Goal: Task Accomplishment & Management: Use online tool/utility

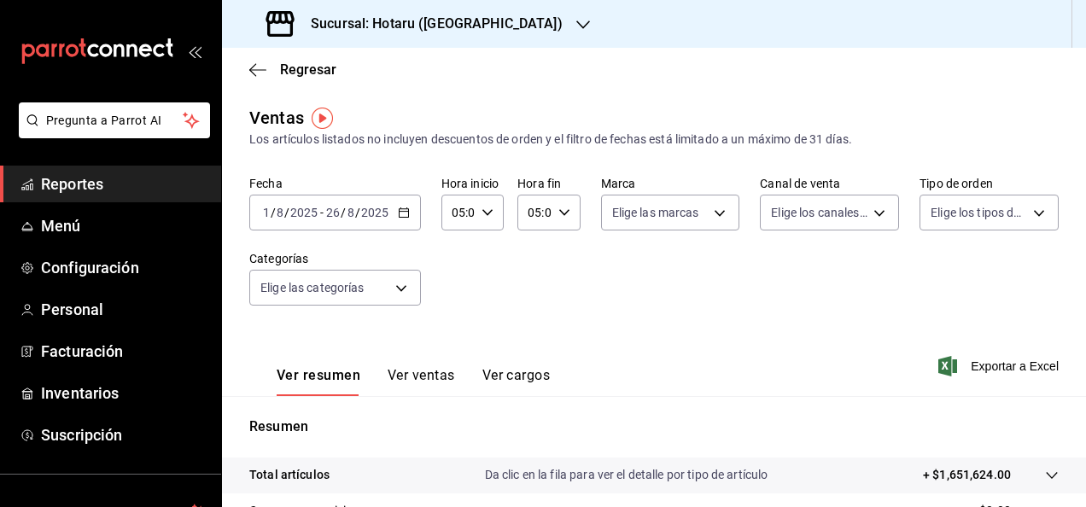
click at [133, 181] on span "Reportes" at bounding box center [124, 183] width 166 height 23
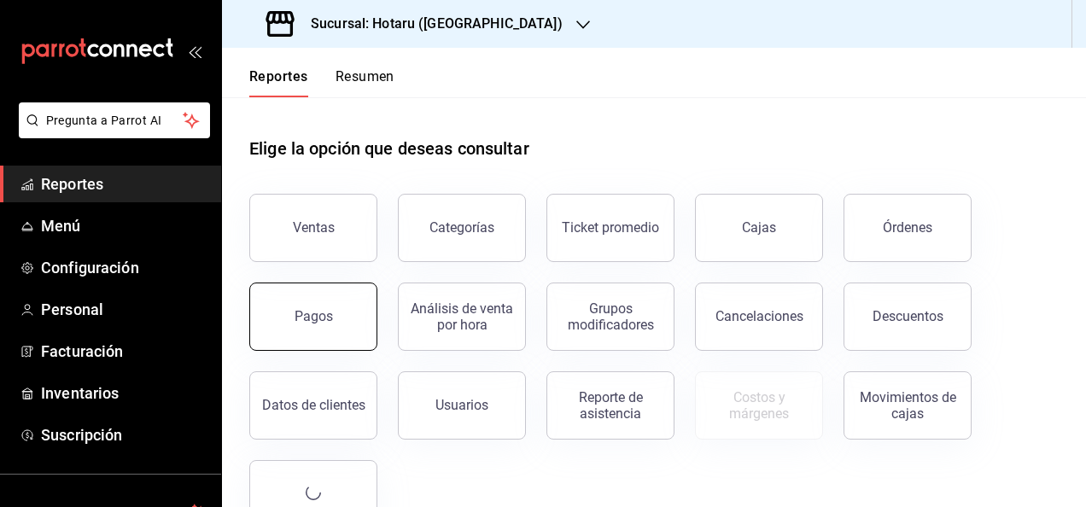
click at [349, 328] on button "Pagos" at bounding box center [313, 317] width 128 height 68
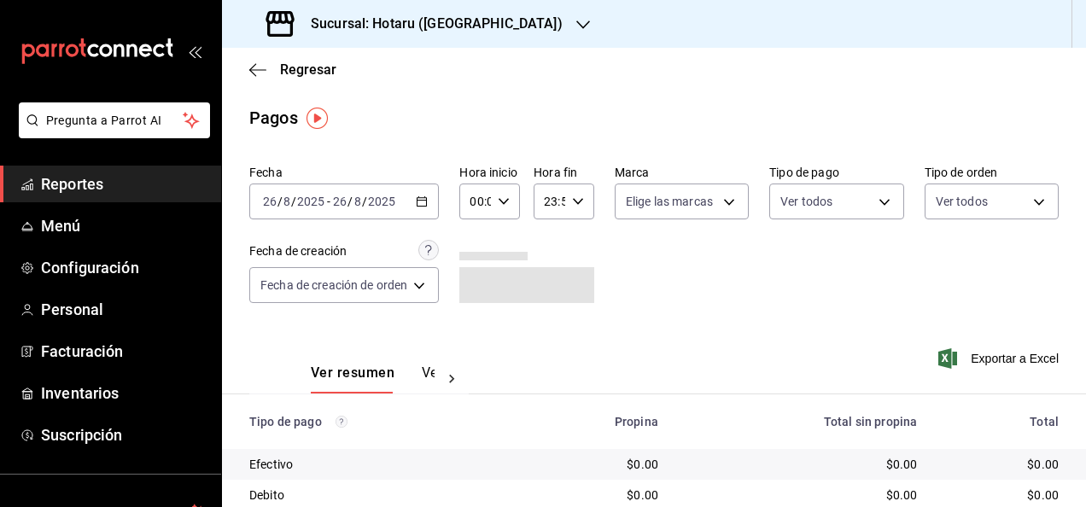
click at [426, 202] on icon "button" at bounding box center [422, 202] width 12 height 12
click at [420, 207] on \(Stroke\) "button" at bounding box center [422, 201] width 10 height 9
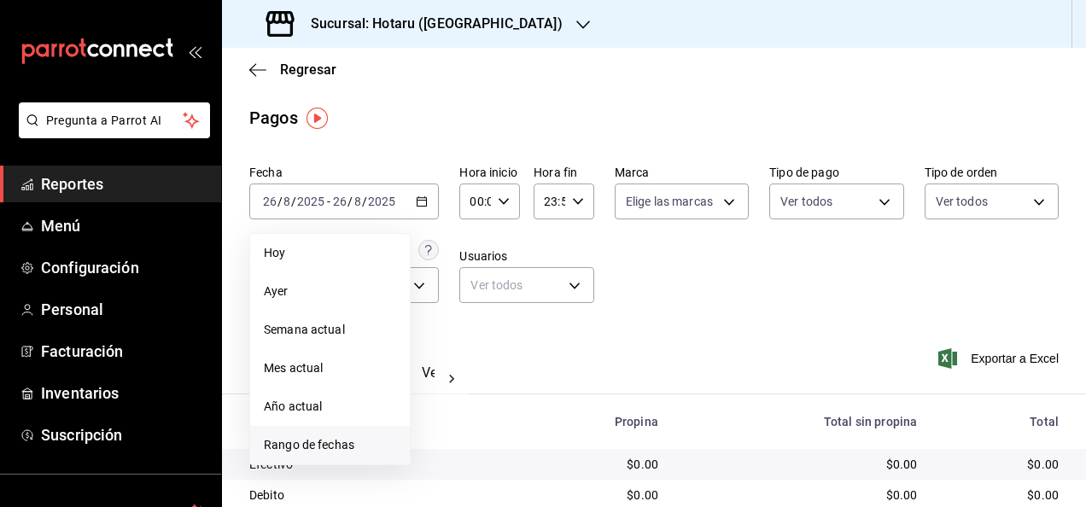
click at [382, 449] on span "Rango de fechas" at bounding box center [330, 445] width 132 height 18
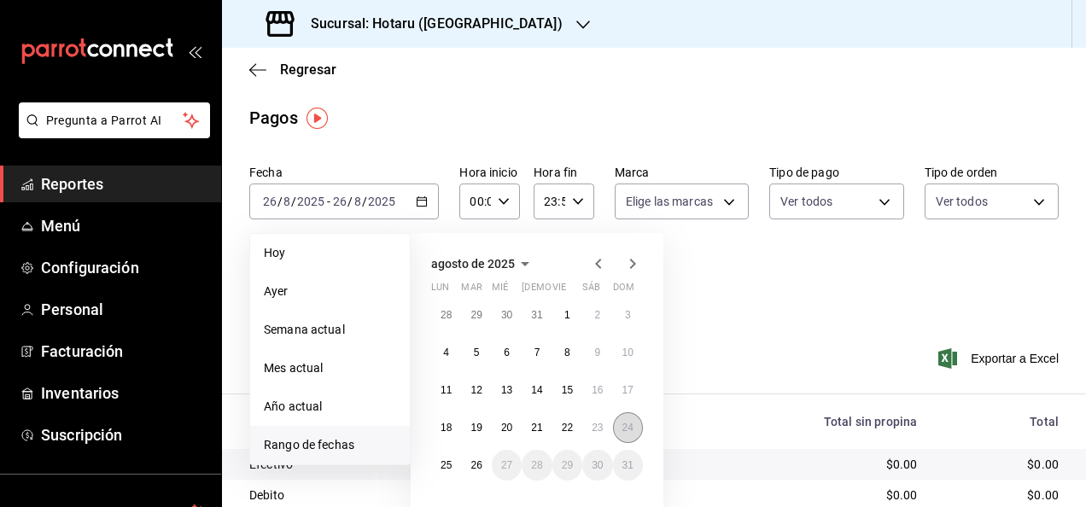
click at [625, 427] on abbr "24" at bounding box center [627, 428] width 11 height 12
click at [467, 472] on button "26" at bounding box center [476, 465] width 30 height 31
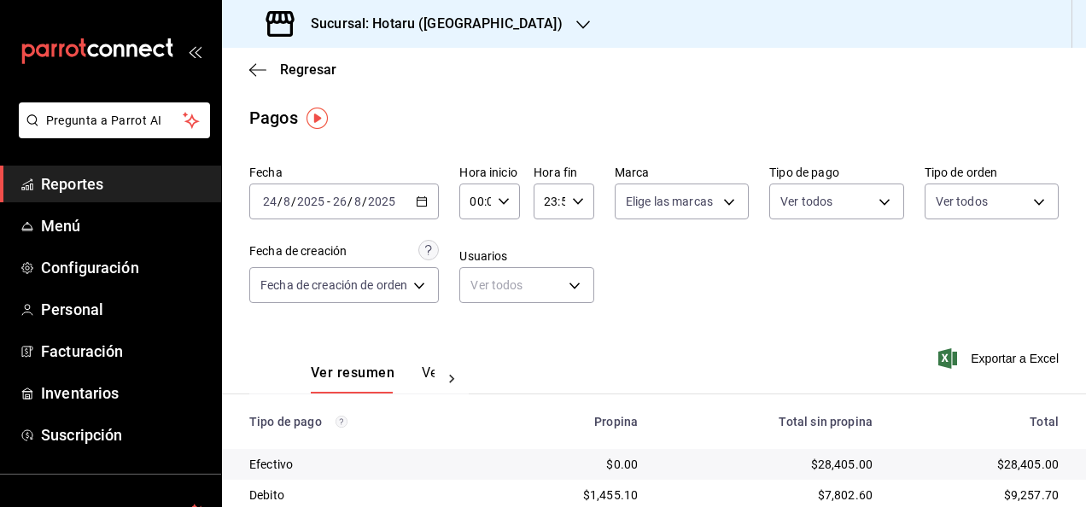
click at [501, 196] on icon "button" at bounding box center [504, 202] width 12 height 12
click at [475, 280] on span "05" at bounding box center [476, 279] width 3 height 14
type input "05:00"
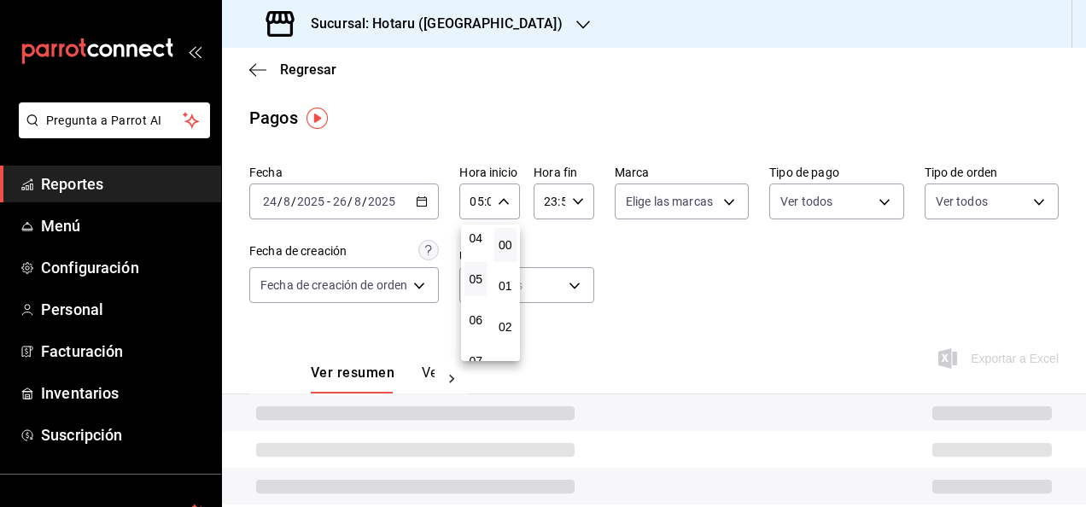
click at [599, 242] on div at bounding box center [543, 253] width 1086 height 507
click at [576, 204] on icon "button" at bounding box center [578, 202] width 12 height 12
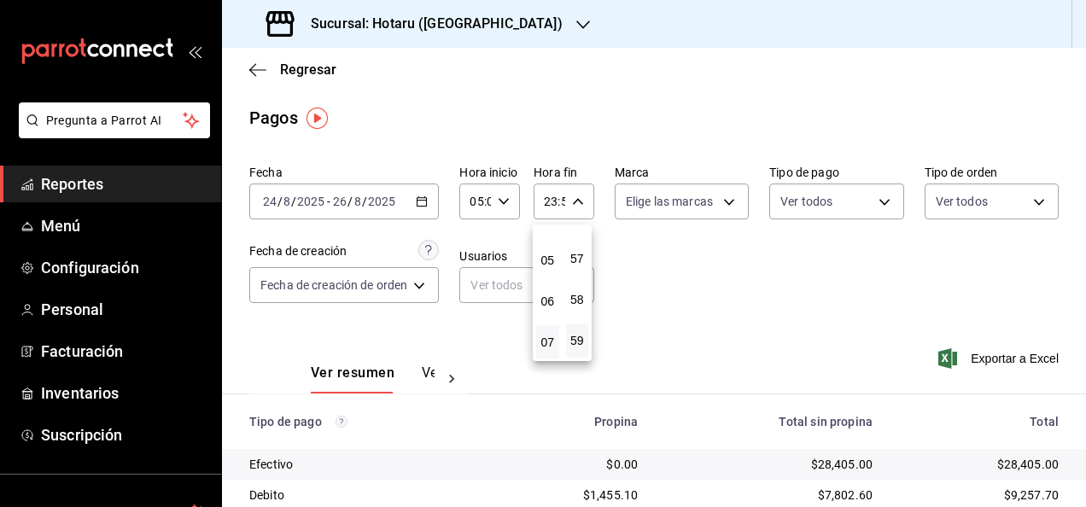
scroll to position [164, 0]
click at [552, 277] on button "05" at bounding box center [547, 286] width 23 height 34
click at [587, 246] on button "00" at bounding box center [577, 245] width 23 height 34
type input "05:00"
click at [587, 246] on button "00" at bounding box center [577, 245] width 23 height 34
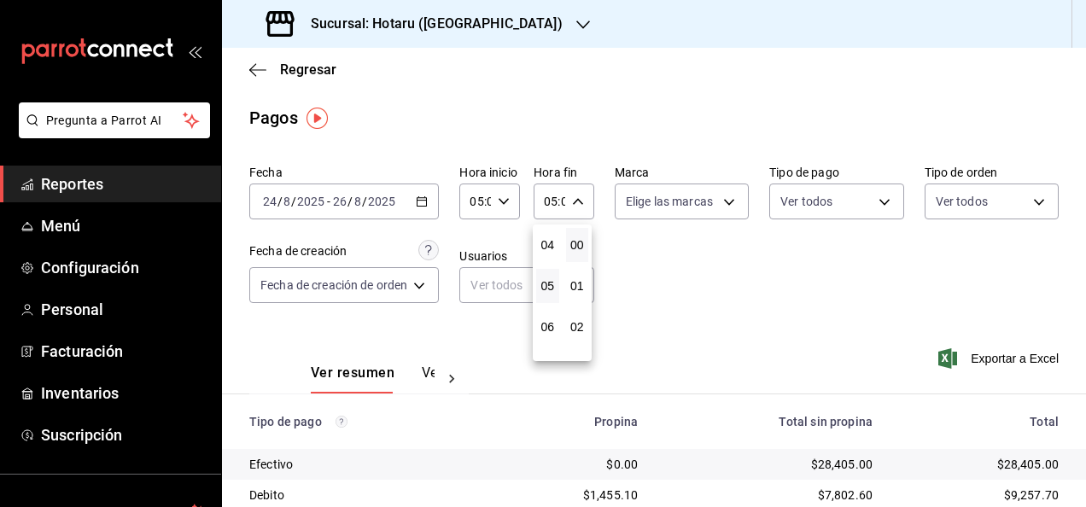
click at [664, 261] on div at bounding box center [543, 253] width 1086 height 507
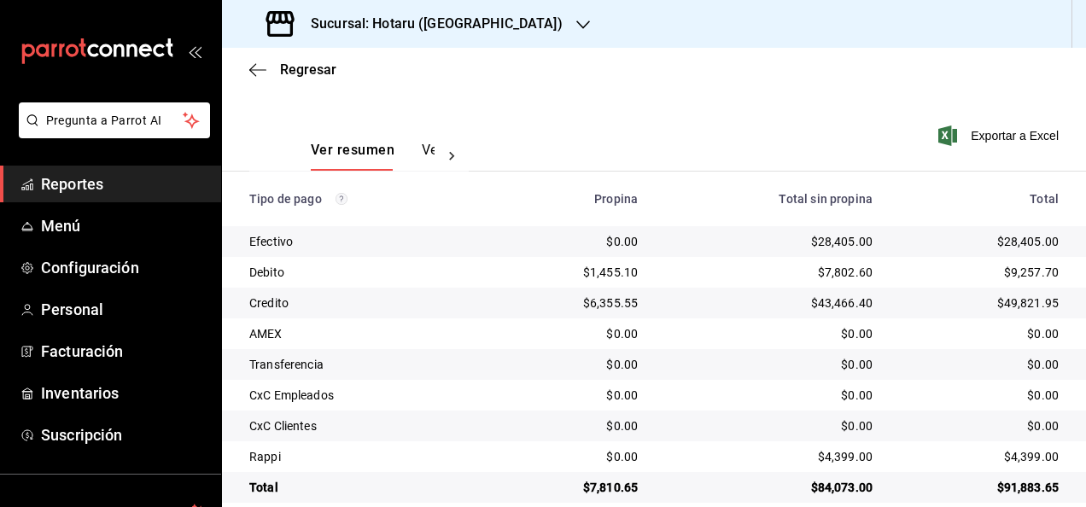
scroll to position [246, 0]
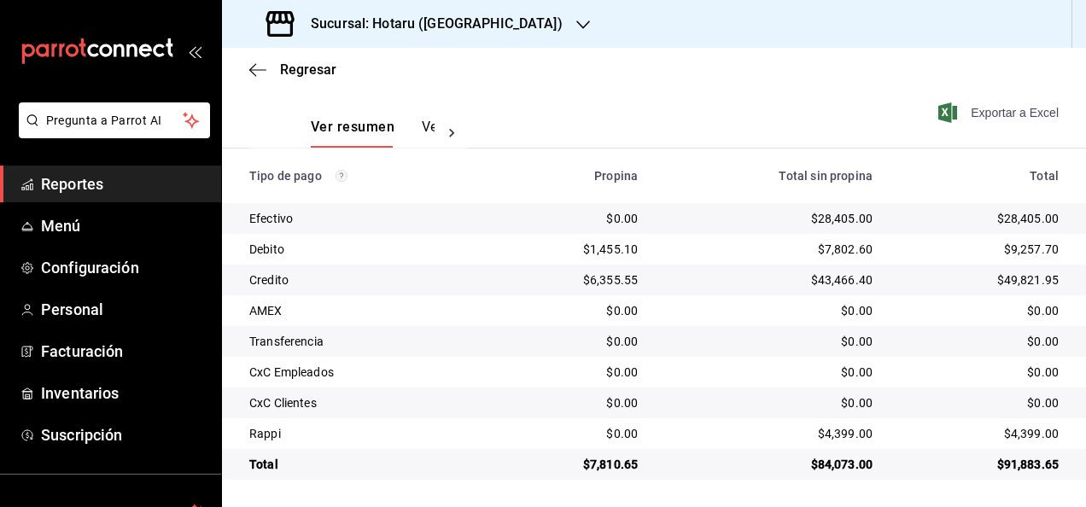
click at [1007, 111] on span "Exportar a Excel" at bounding box center [1000, 112] width 117 height 20
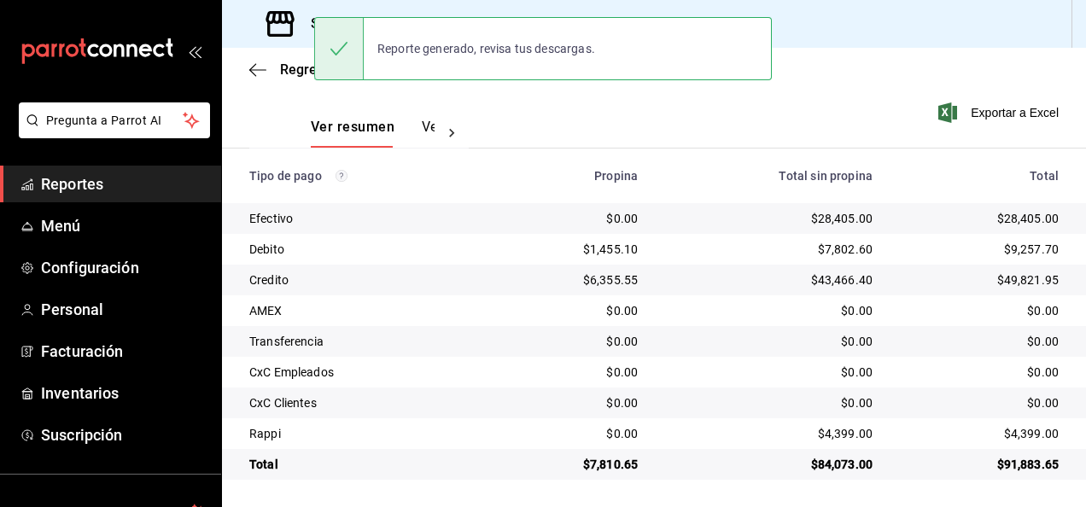
click at [575, 116] on div "Ver resumen Ver pagos Exportar a Excel" at bounding box center [654, 123] width 864 height 91
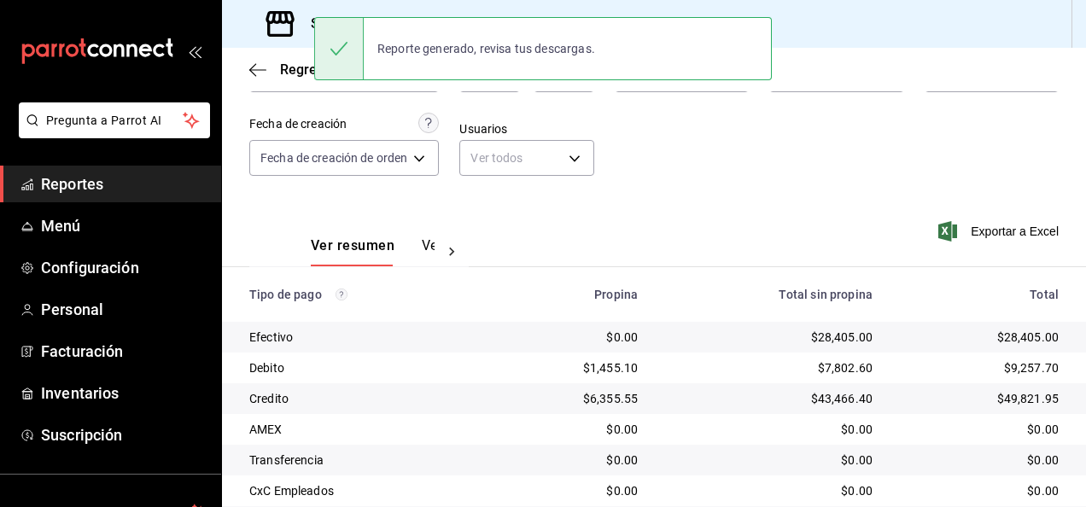
scroll to position [0, 0]
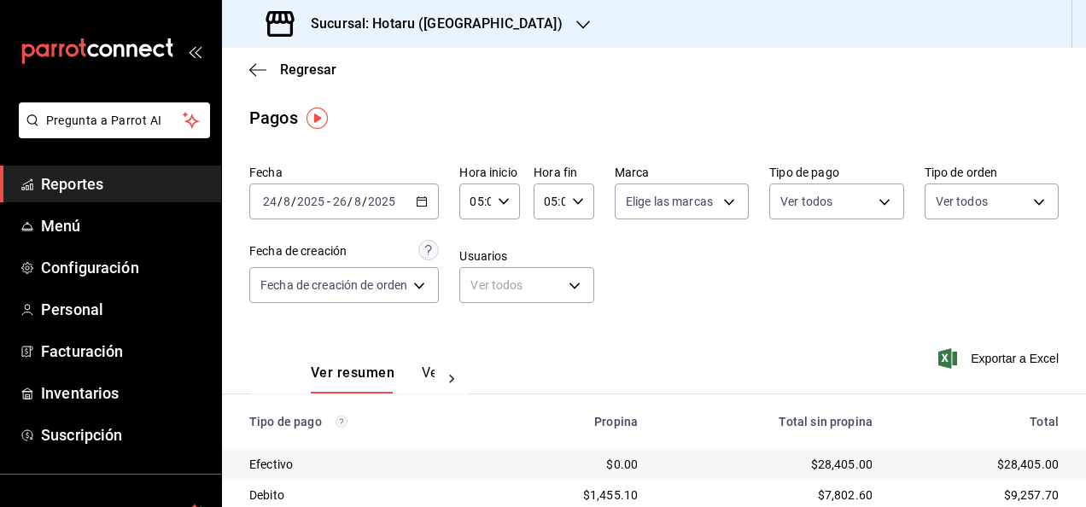
click at [576, 15] on div at bounding box center [583, 24] width 14 height 18
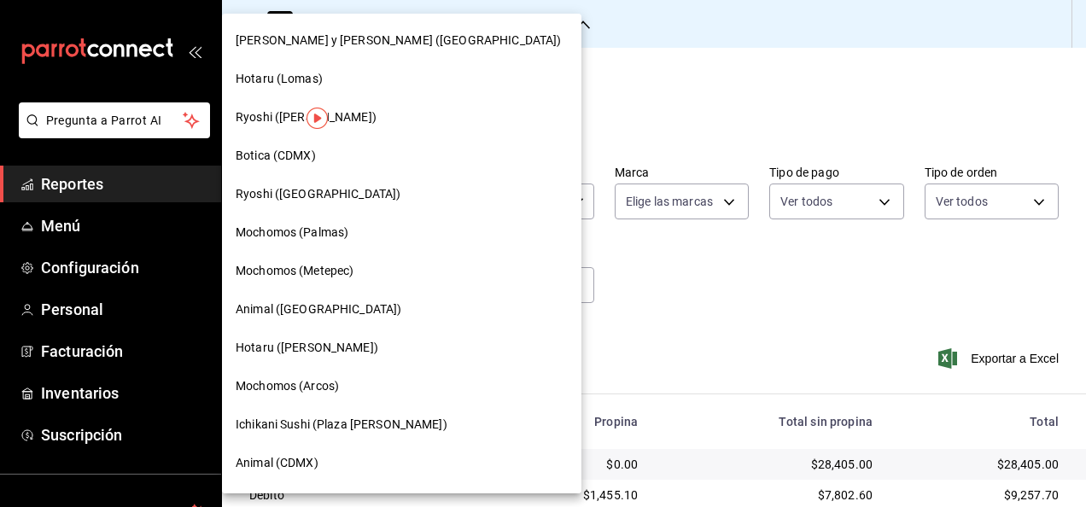
scroll to position [171, 0]
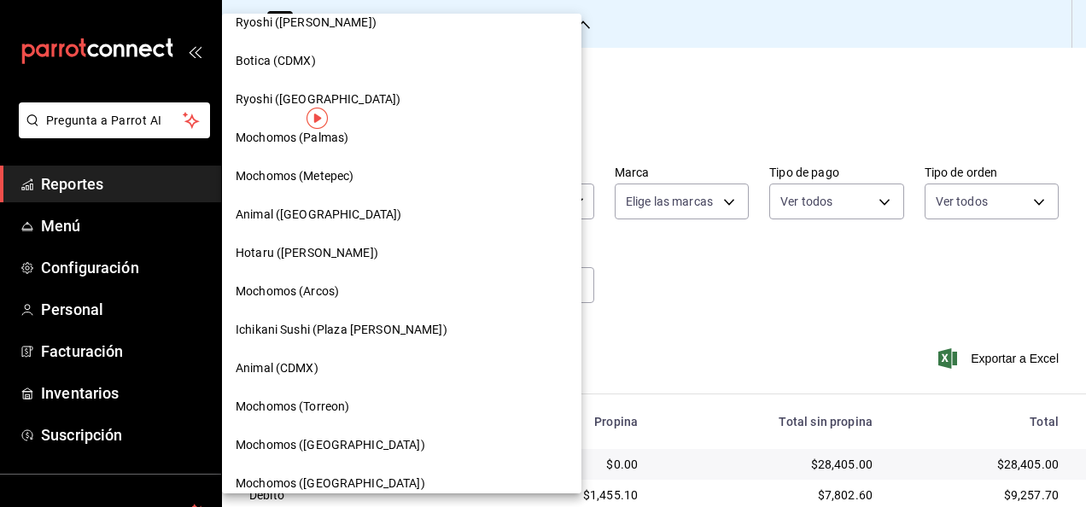
click at [364, 328] on span "Ichikani Sushi (Plaza [PERSON_NAME])" at bounding box center [342, 330] width 212 height 18
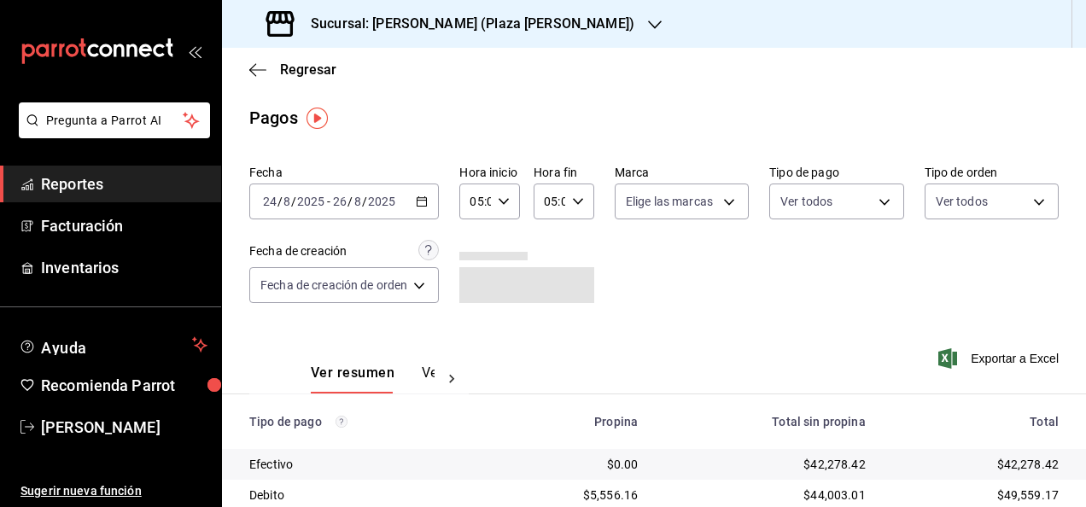
click at [96, 176] on span "Reportes" at bounding box center [124, 183] width 166 height 23
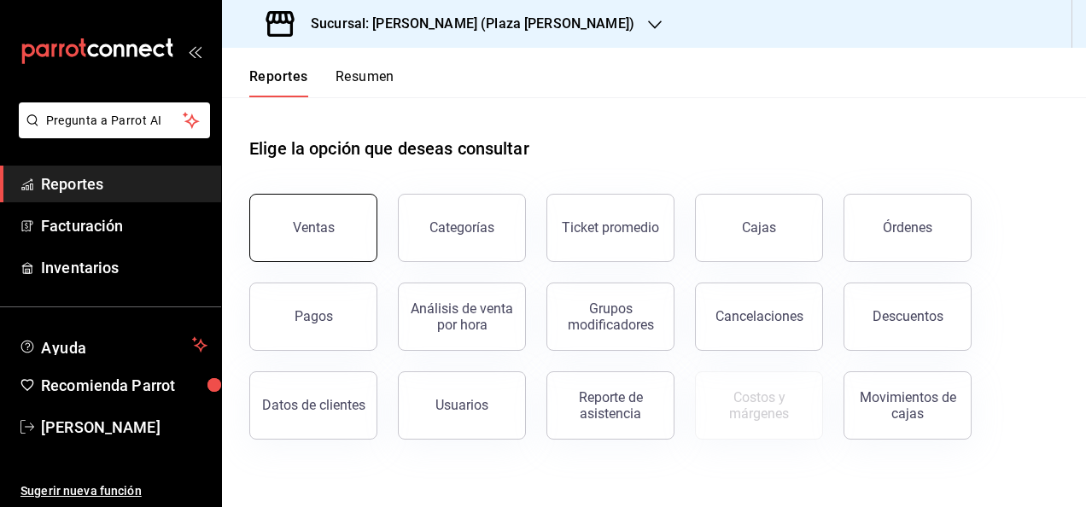
click at [293, 229] on button "Ventas" at bounding box center [313, 228] width 128 height 68
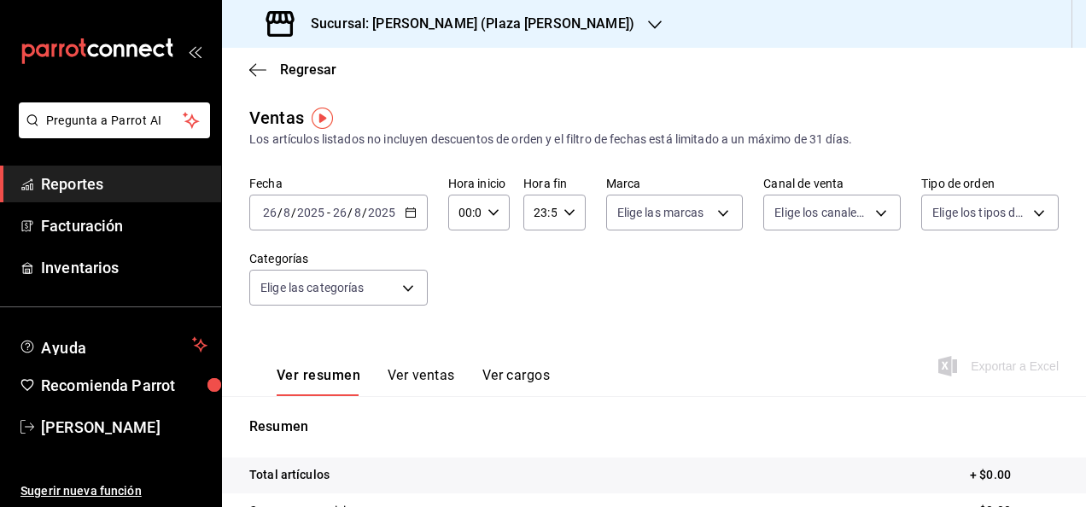
click at [407, 212] on icon "button" at bounding box center [411, 213] width 12 height 12
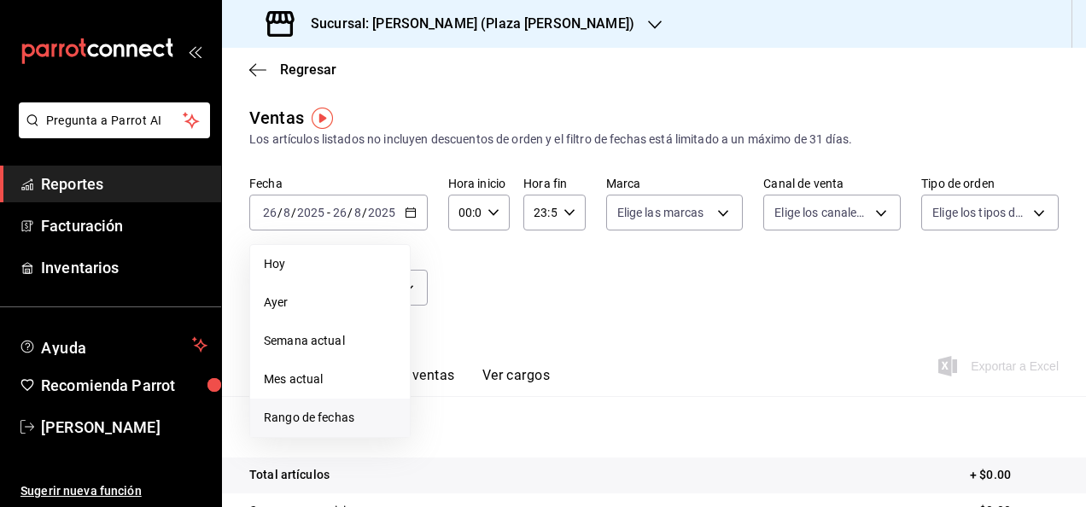
click at [343, 417] on span "Rango de fechas" at bounding box center [330, 418] width 132 height 18
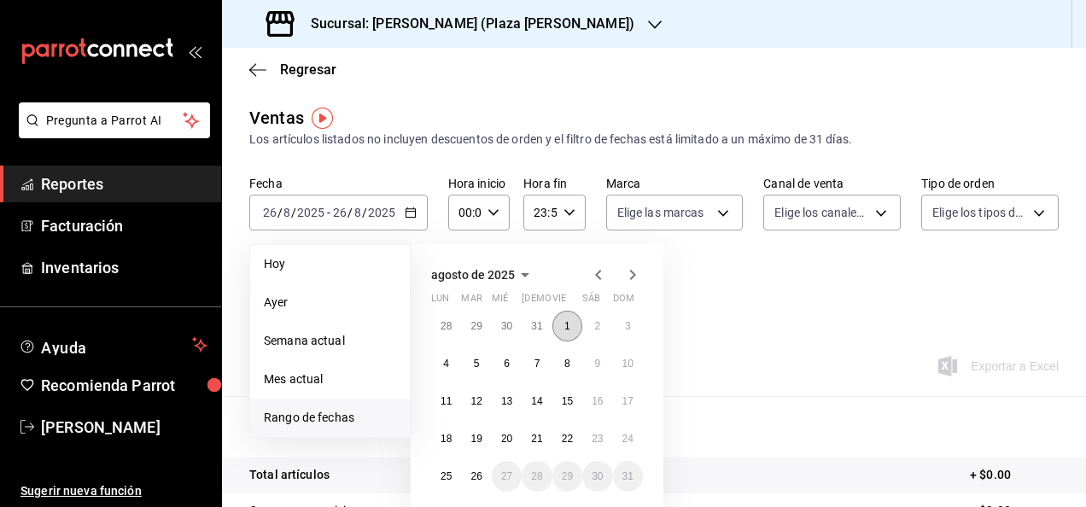
click at [575, 327] on button "1" at bounding box center [567, 326] width 30 height 31
click at [477, 477] on abbr "26" at bounding box center [475, 476] width 11 height 12
click at [572, 328] on button "1" at bounding box center [567, 326] width 30 height 31
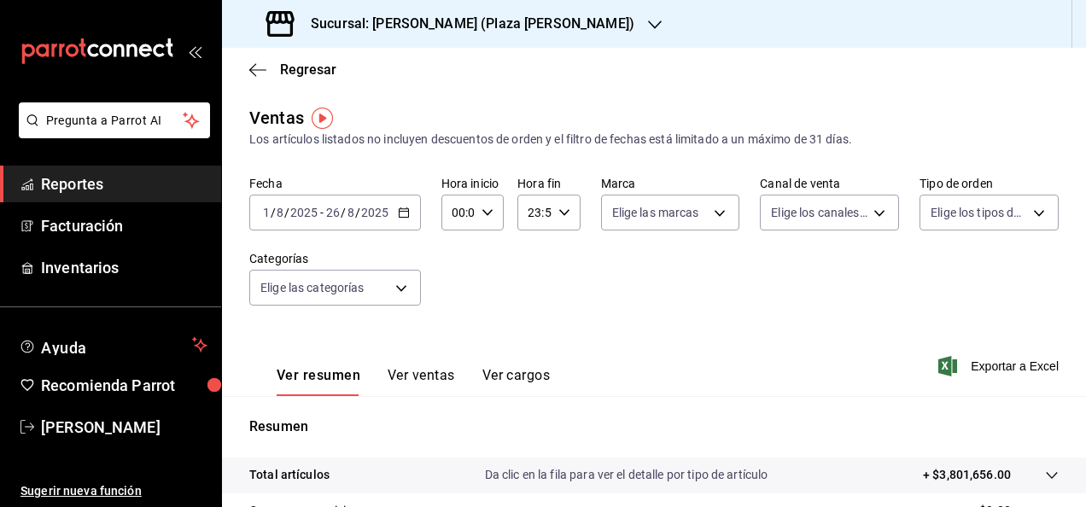
click at [482, 208] on icon "button" at bounding box center [488, 213] width 12 height 12
click at [456, 292] on span "05" at bounding box center [454, 290] width 3 height 14
type input "05:00"
click at [565, 209] on div at bounding box center [543, 253] width 1086 height 507
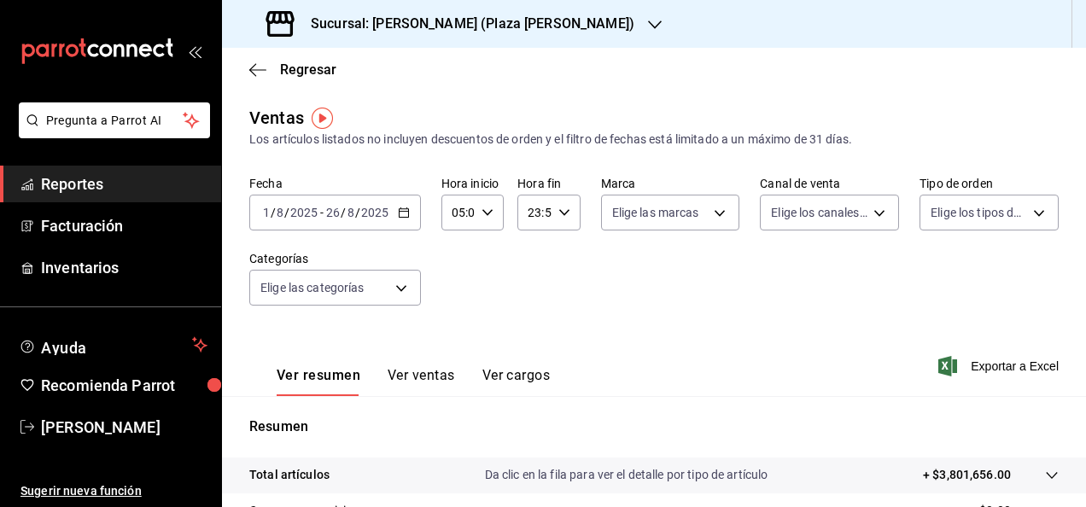
click at [565, 209] on div "23:59 Hora fin" at bounding box center [548, 213] width 62 height 36
click at [530, 299] on span "05" at bounding box center [529, 297] width 3 height 14
click at [560, 260] on span "00" at bounding box center [560, 256] width 3 height 14
type input "05:00"
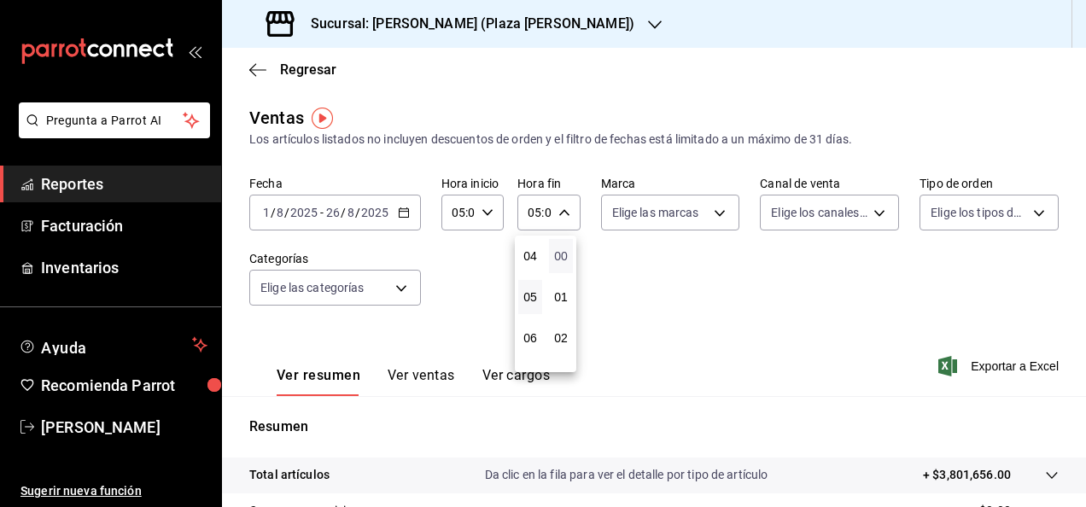
click at [560, 260] on span "00" at bounding box center [560, 256] width 3 height 14
click at [710, 277] on div at bounding box center [543, 253] width 1086 height 507
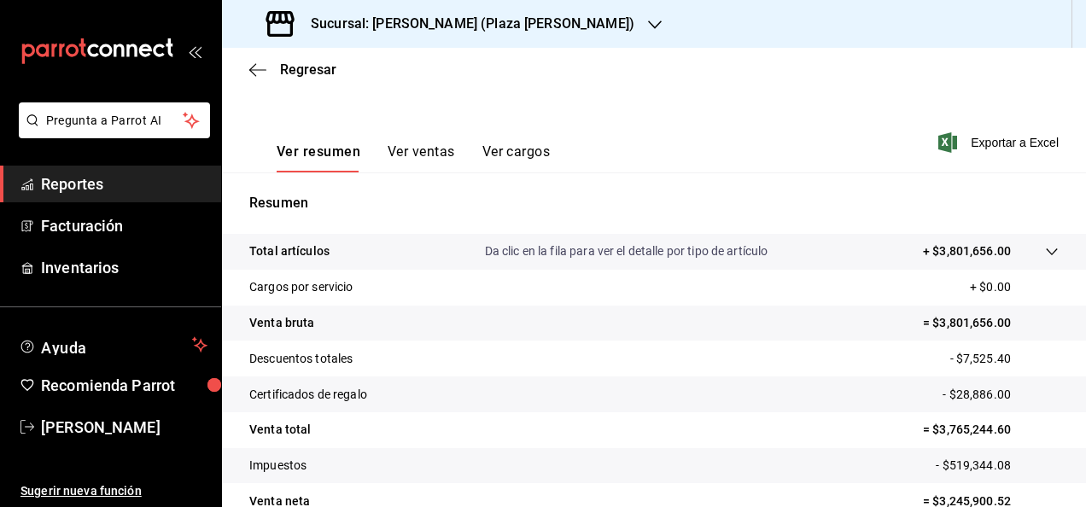
scroll to position [311, 0]
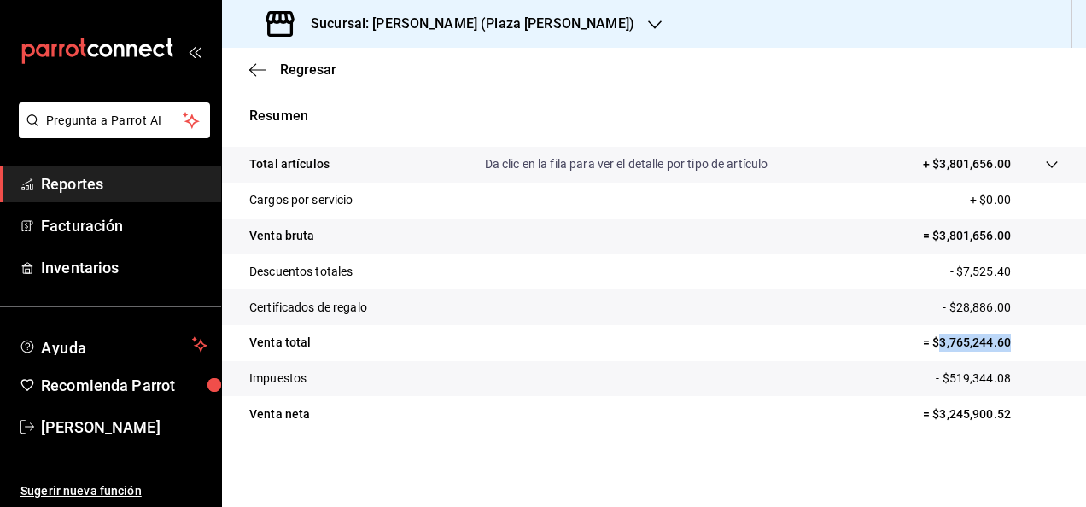
drag, startPoint x: 930, startPoint y: 344, endPoint x: 1007, endPoint y: 343, distance: 76.8
click at [1007, 343] on p "= $3,765,244.60" at bounding box center [991, 343] width 136 height 18
copy p "3,765,244.60"
click at [116, 180] on span "Reportes" at bounding box center [124, 183] width 166 height 23
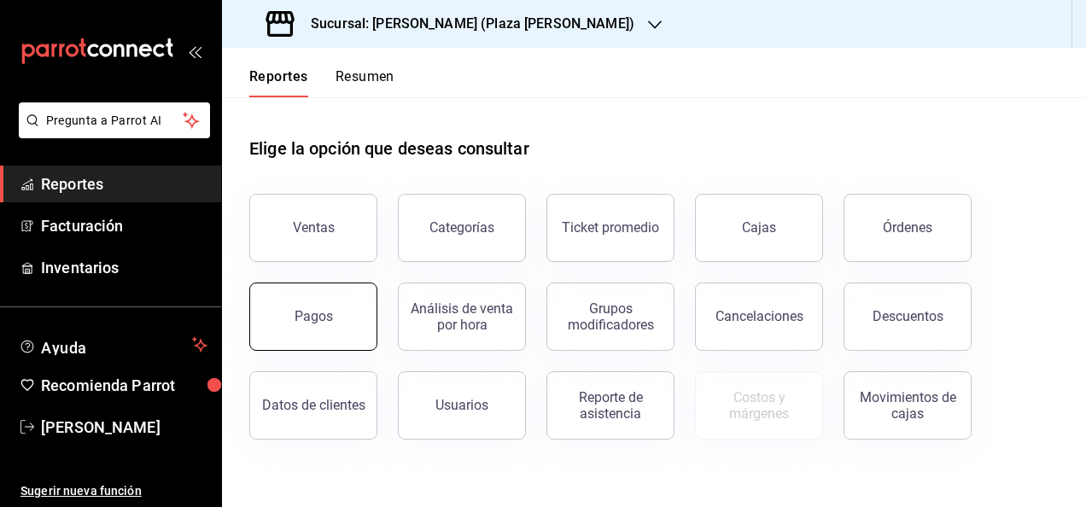
click at [328, 335] on button "Pagos" at bounding box center [313, 317] width 128 height 68
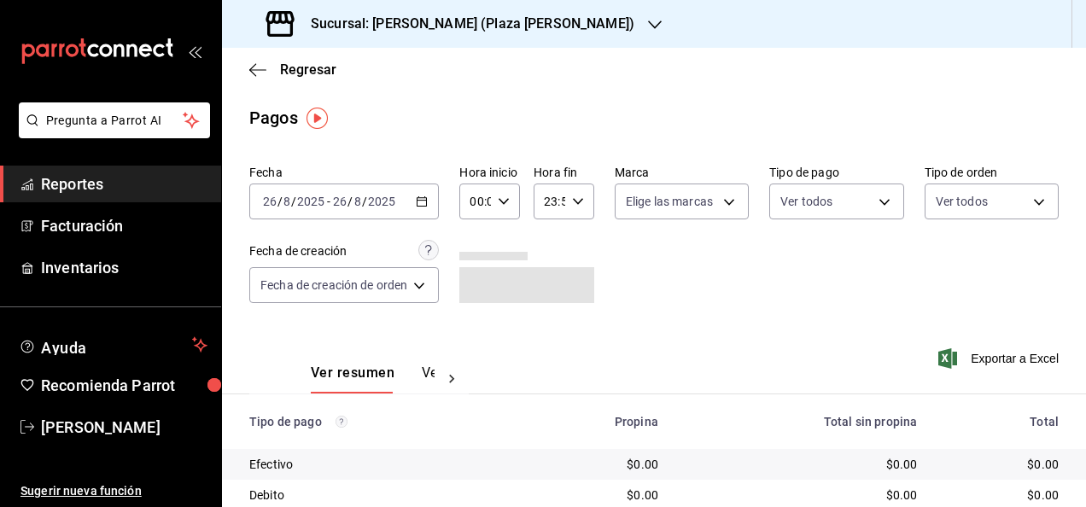
click at [427, 203] on icon "button" at bounding box center [422, 202] width 12 height 12
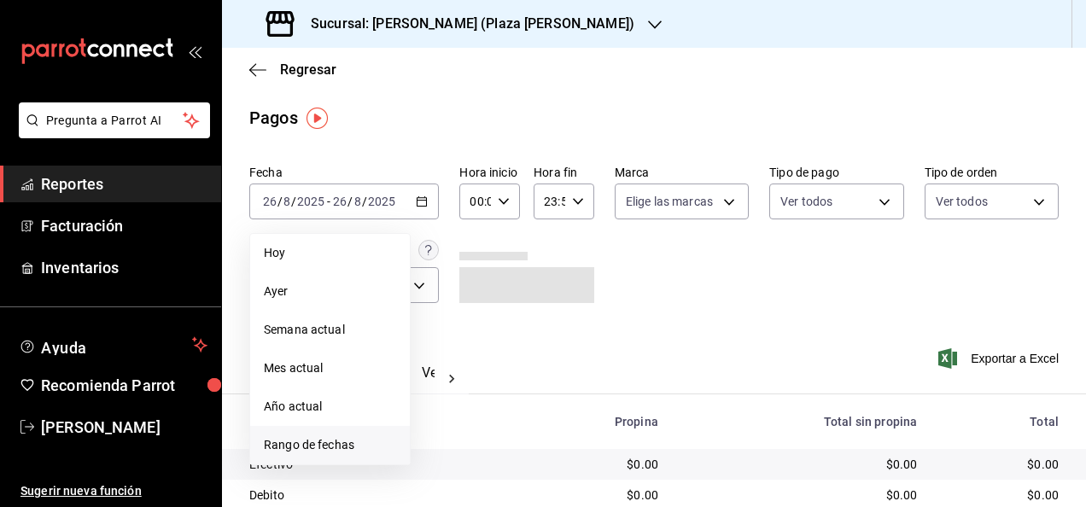
click at [326, 452] on span "Rango de fechas" at bounding box center [330, 445] width 132 height 18
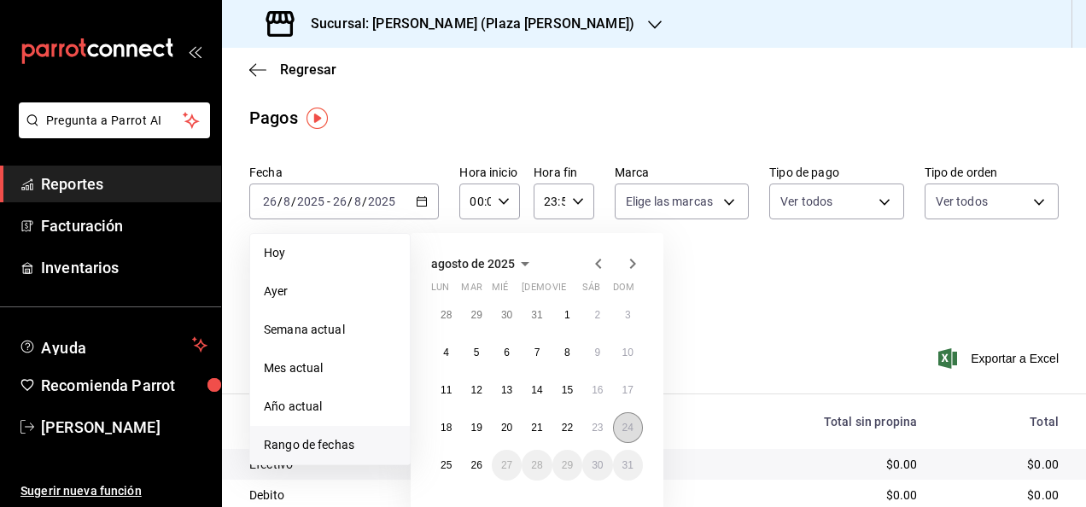
click at [622, 420] on button "24" at bounding box center [628, 427] width 30 height 31
click at [477, 464] on abbr "26" at bounding box center [475, 465] width 11 height 12
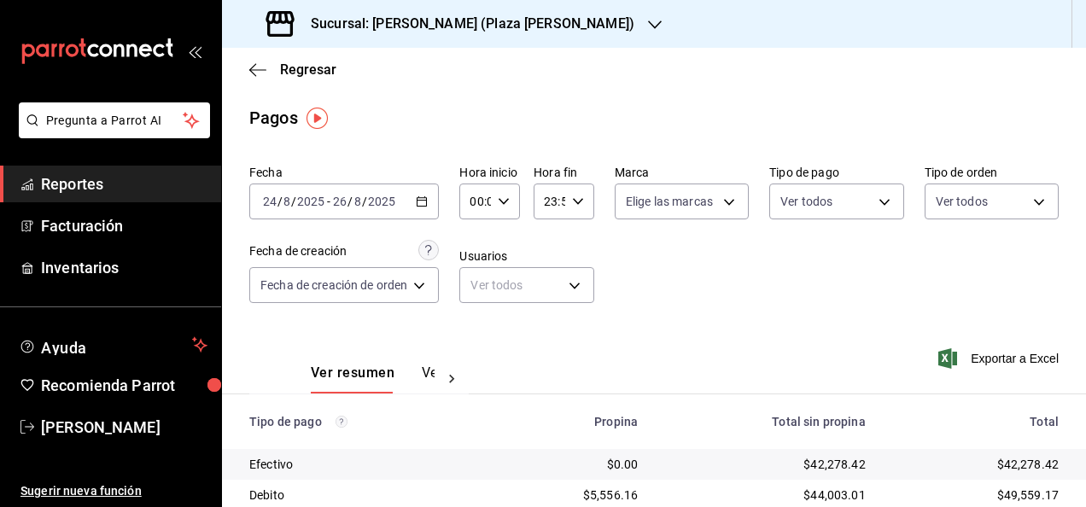
click at [509, 201] on div "00:00 Hora inicio" at bounding box center [489, 202] width 61 height 36
click at [475, 282] on span "05" at bounding box center [476, 279] width 3 height 14
type input "05:00"
click at [622, 234] on div at bounding box center [543, 253] width 1086 height 507
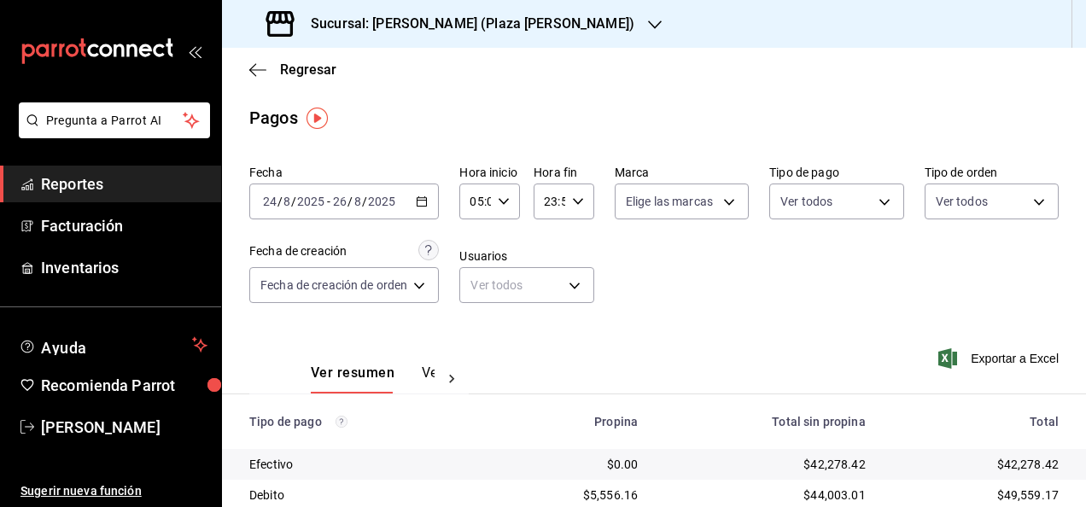
click at [574, 203] on icon "button" at bounding box center [578, 202] width 12 height 12
click at [546, 280] on span "05" at bounding box center [547, 279] width 3 height 14
click at [576, 241] on span "00" at bounding box center [577, 245] width 3 height 14
type input "05:00"
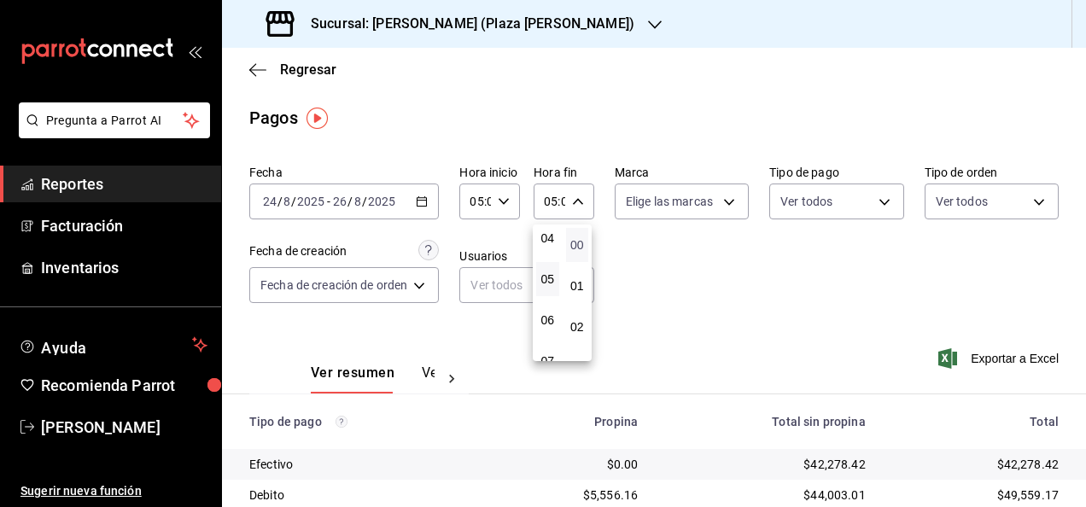
click at [576, 241] on span "00" at bounding box center [577, 245] width 3 height 14
click at [693, 260] on div at bounding box center [543, 253] width 1086 height 507
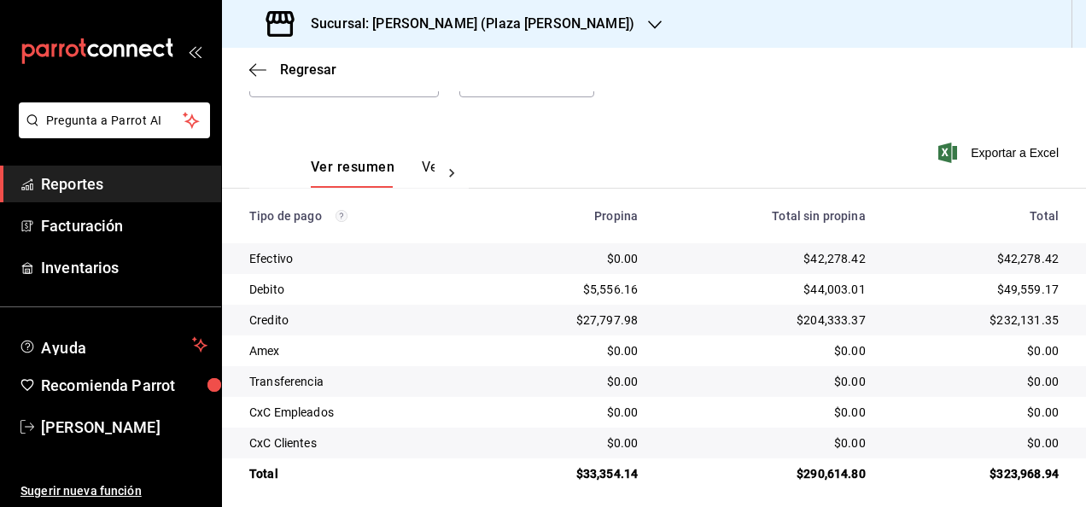
scroll to position [215, 0]
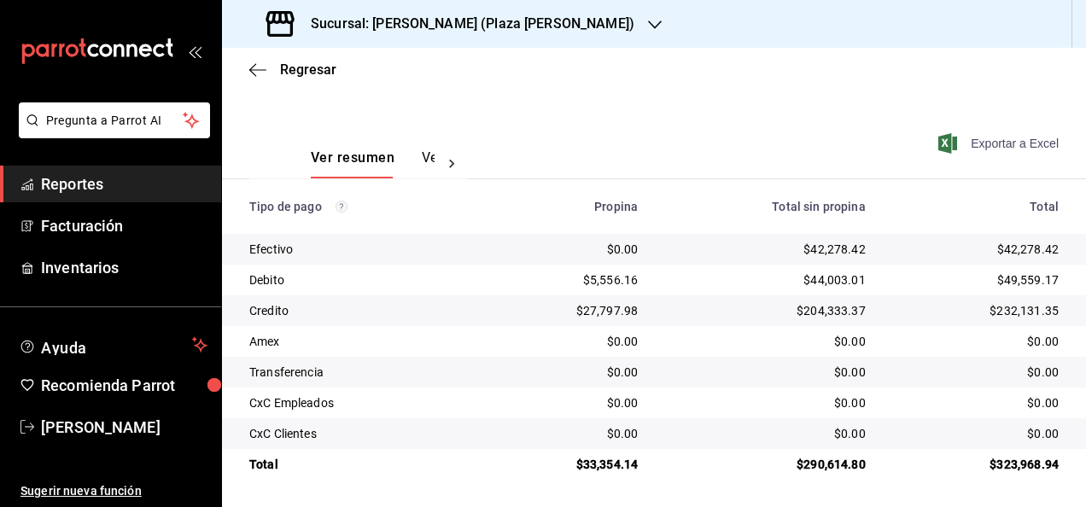
click at [963, 145] on span "Exportar a Excel" at bounding box center [1000, 143] width 117 height 20
click at [585, 108] on div "Fecha [DATE] [DATE] - [DATE] [DATE] Hora inicio 05:00 Hora inicio Hora fin 05:0…" at bounding box center [653, 26] width 809 height 166
click at [546, 23] on div "Sucursal: [PERSON_NAME] (Plaza [PERSON_NAME])" at bounding box center [452, 24] width 433 height 48
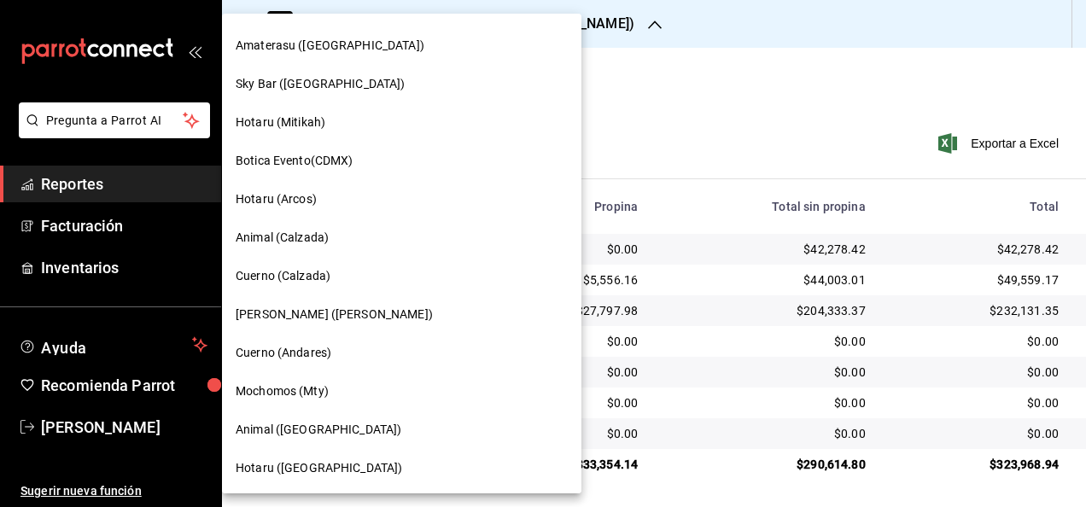
scroll to position [683, 0]
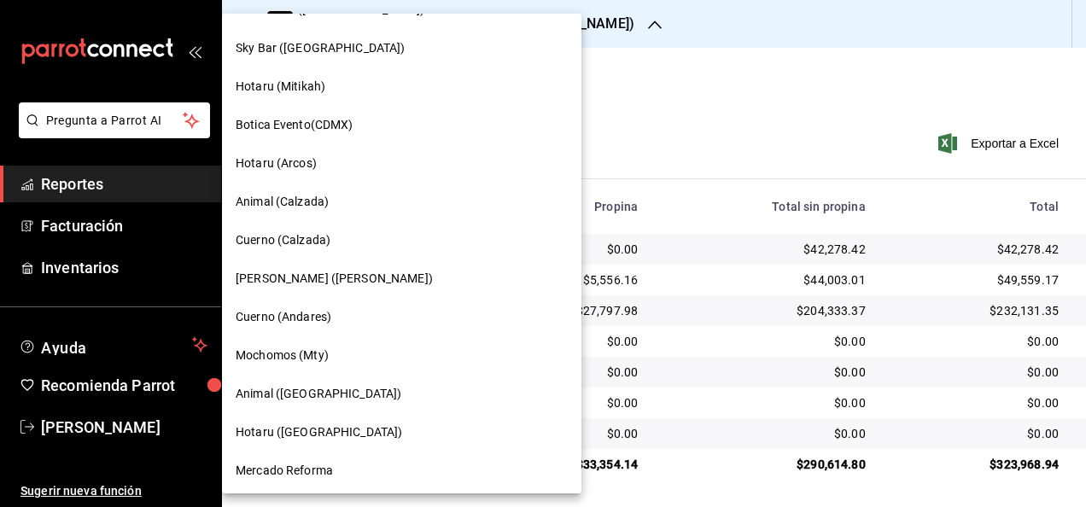
click at [307, 282] on span "[PERSON_NAME] ([PERSON_NAME])" at bounding box center [334, 279] width 197 height 18
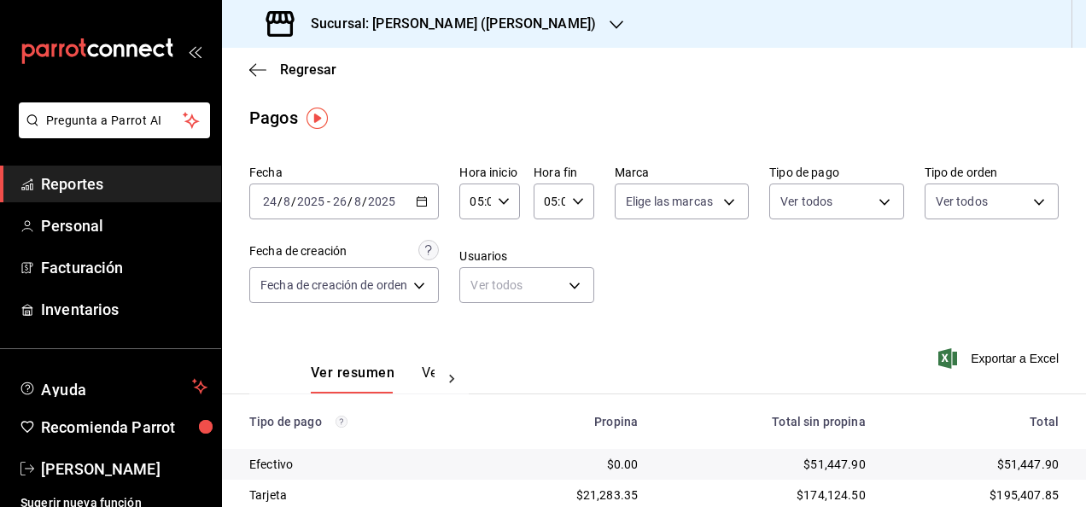
click at [112, 182] on span "Reportes" at bounding box center [124, 183] width 166 height 23
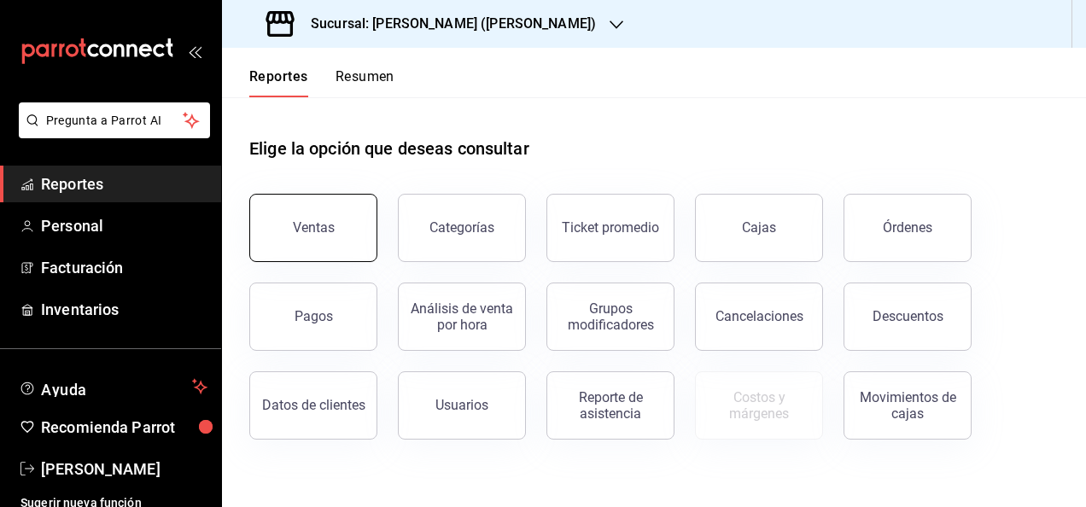
click at [294, 218] on button "Ventas" at bounding box center [313, 228] width 128 height 68
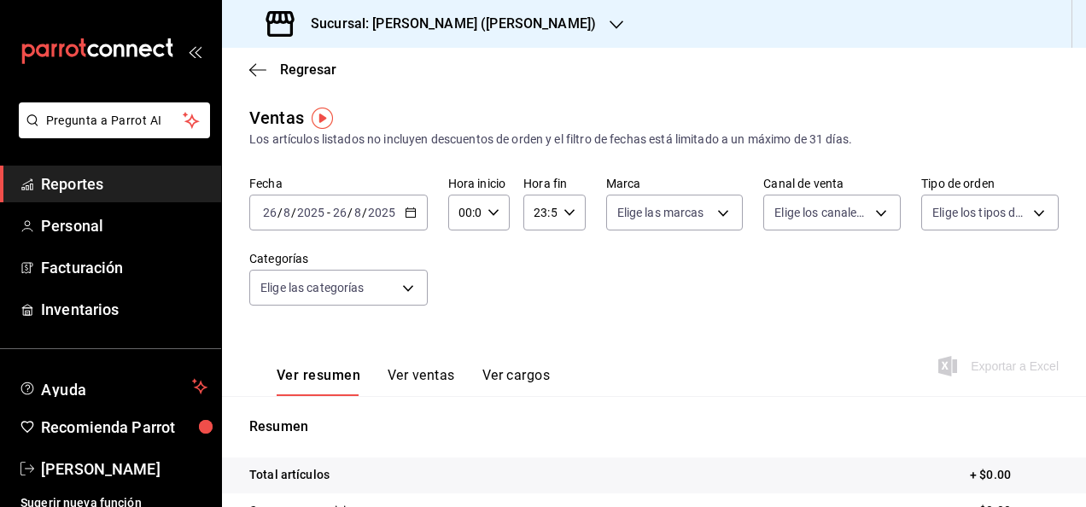
click at [410, 217] on \(Stroke\) "button" at bounding box center [411, 212] width 10 height 9
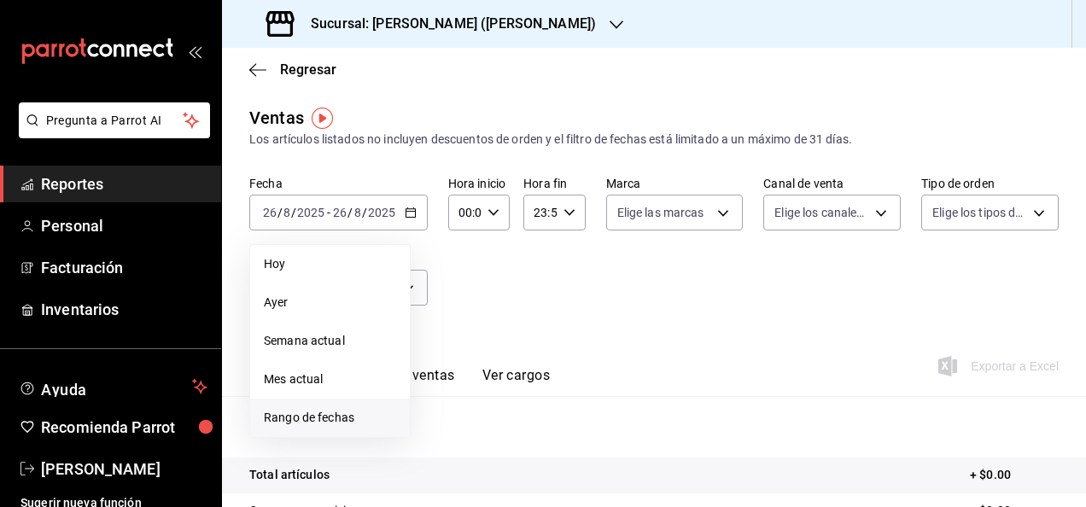
click at [326, 409] on span "Rango de fechas" at bounding box center [330, 418] width 132 height 18
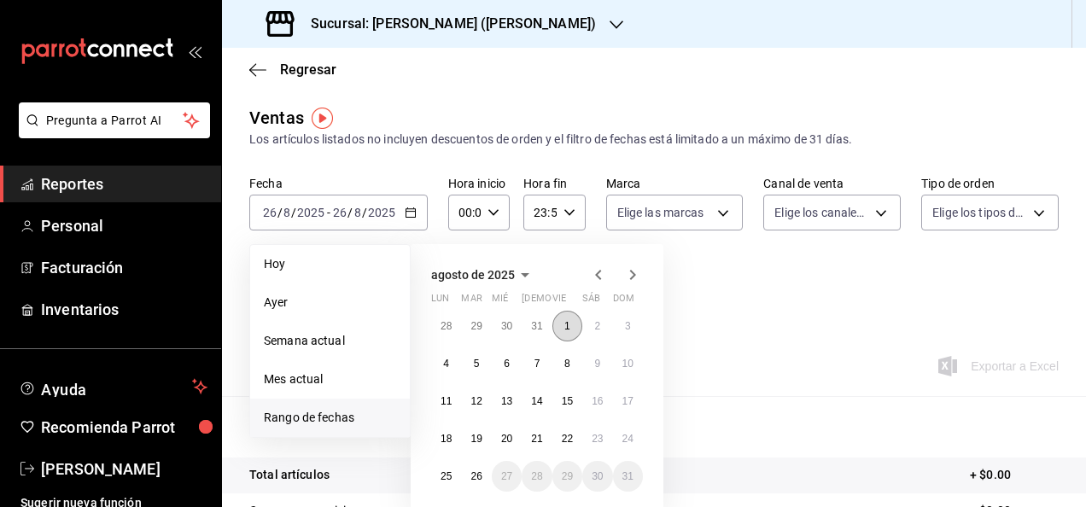
click at [570, 318] on button "1" at bounding box center [567, 326] width 30 height 31
click at [479, 466] on button "26" at bounding box center [476, 476] width 30 height 31
click at [576, 319] on button "1" at bounding box center [567, 326] width 30 height 31
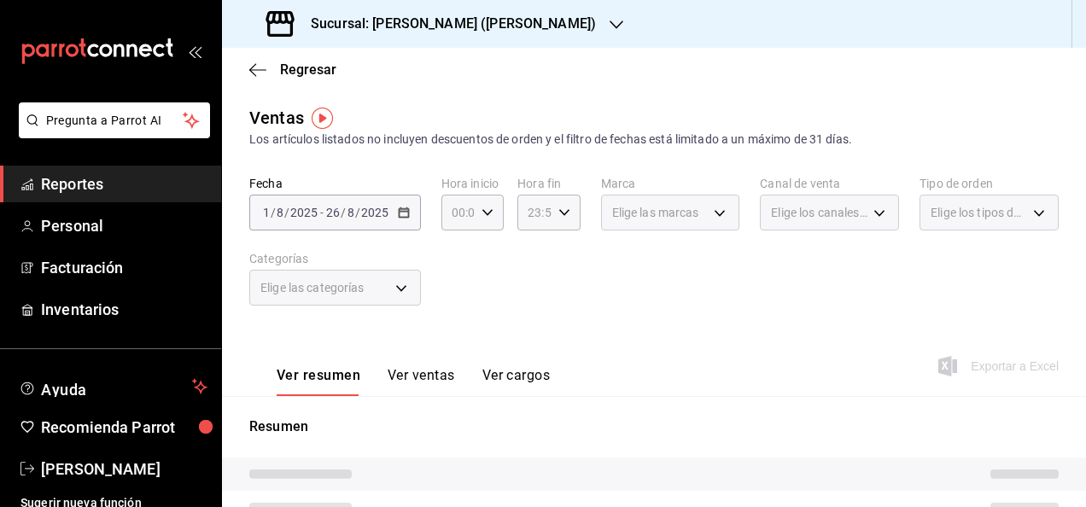
click at [481, 252] on div "Fecha [DATE] [DATE] - [DATE] [DATE] Hora inicio 00:00 Hora inicio Hora fin 23:5…" at bounding box center [653, 251] width 809 height 150
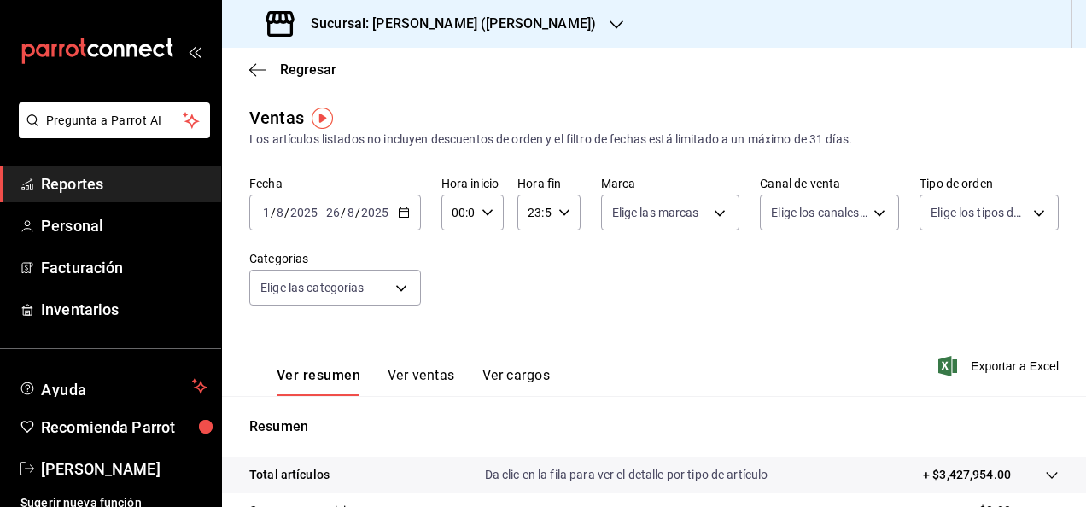
click at [482, 213] on icon "button" at bounding box center [488, 213] width 12 height 12
click at [456, 287] on span "05" at bounding box center [454, 290] width 3 height 14
type input "05:00"
click at [565, 229] on div at bounding box center [543, 253] width 1086 height 507
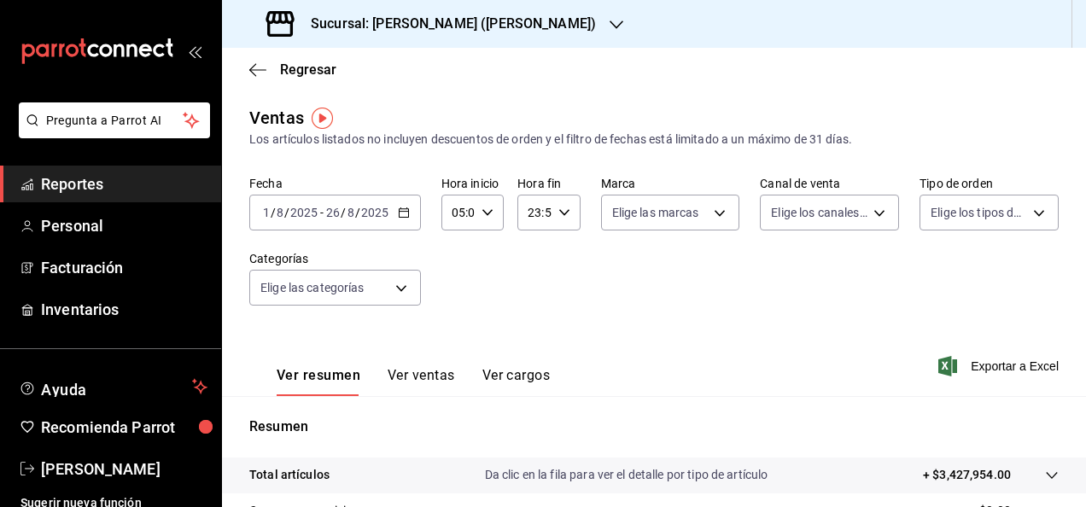
click at [561, 210] on icon "button" at bounding box center [564, 213] width 12 height 12
click at [528, 283] on span "05" at bounding box center [529, 290] width 3 height 14
click at [564, 248] on button "00" at bounding box center [561, 256] width 24 height 34
type input "05:00"
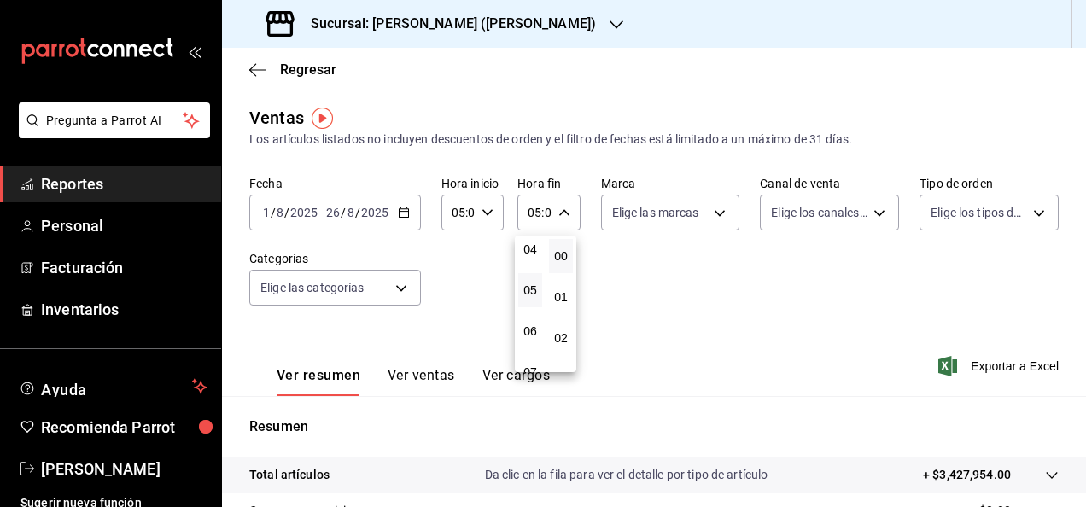
click at [643, 256] on div at bounding box center [543, 253] width 1086 height 507
click at [558, 205] on div "05:00 Hora fin" at bounding box center [548, 213] width 62 height 36
click at [564, 263] on button "00" at bounding box center [561, 256] width 24 height 34
click at [674, 277] on div at bounding box center [543, 253] width 1086 height 507
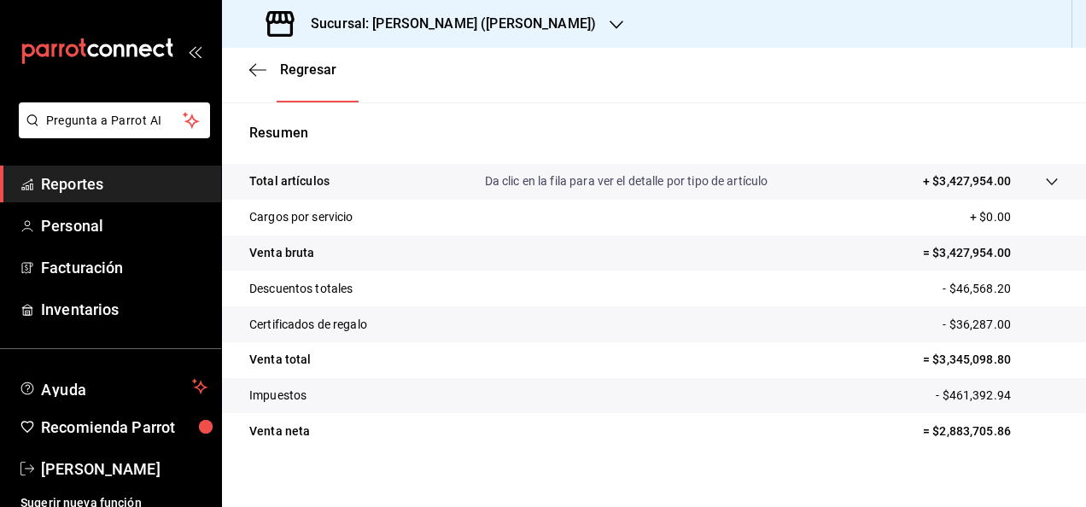
scroll to position [311, 0]
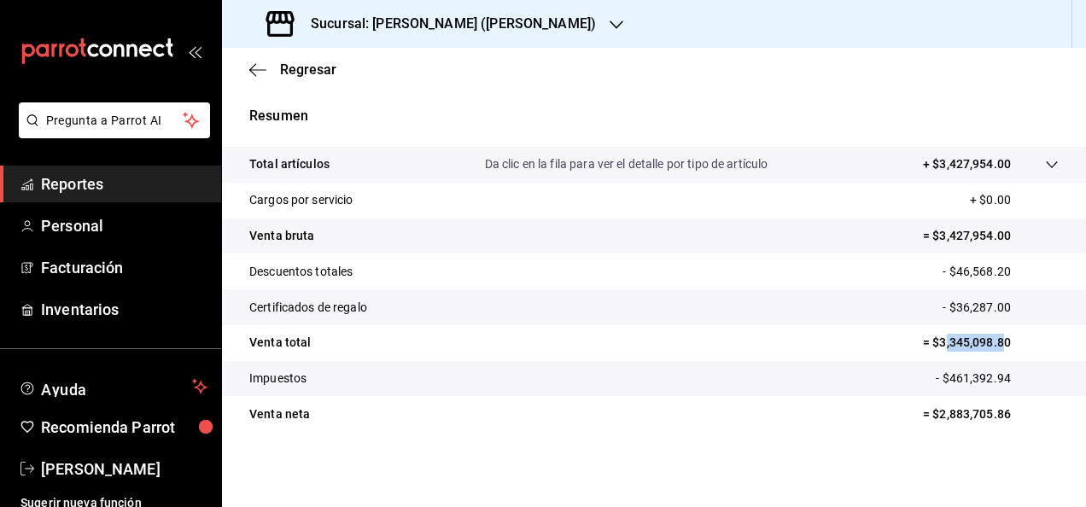
drag, startPoint x: 931, startPoint y: 345, endPoint x: 990, endPoint y: 334, distance: 59.9
click at [990, 334] on p "= $3,345,098.80" at bounding box center [991, 343] width 136 height 18
click at [996, 333] on tr "Venta total = $3,345,098.80" at bounding box center [654, 343] width 864 height 36
copy p "3,345,098.80"
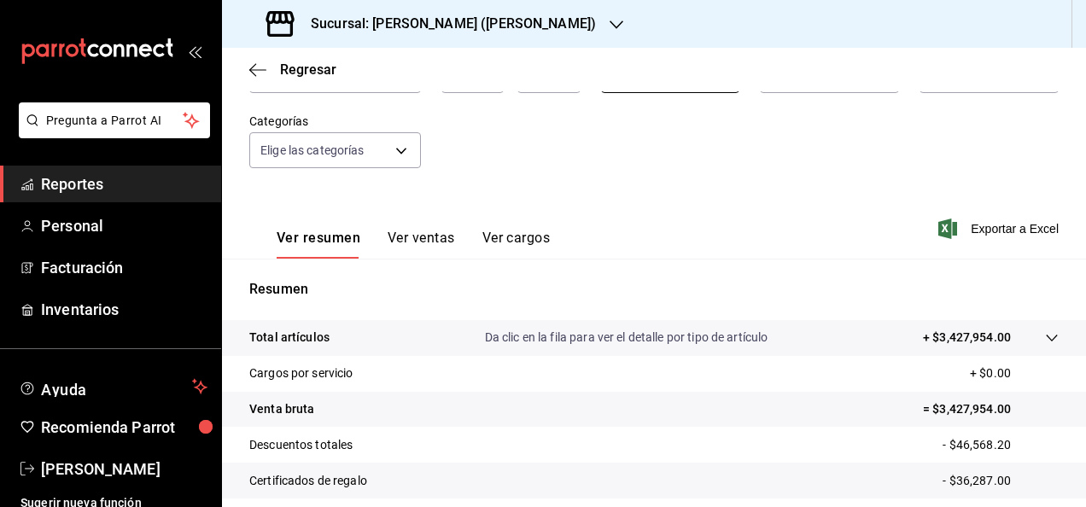
scroll to position [0, 0]
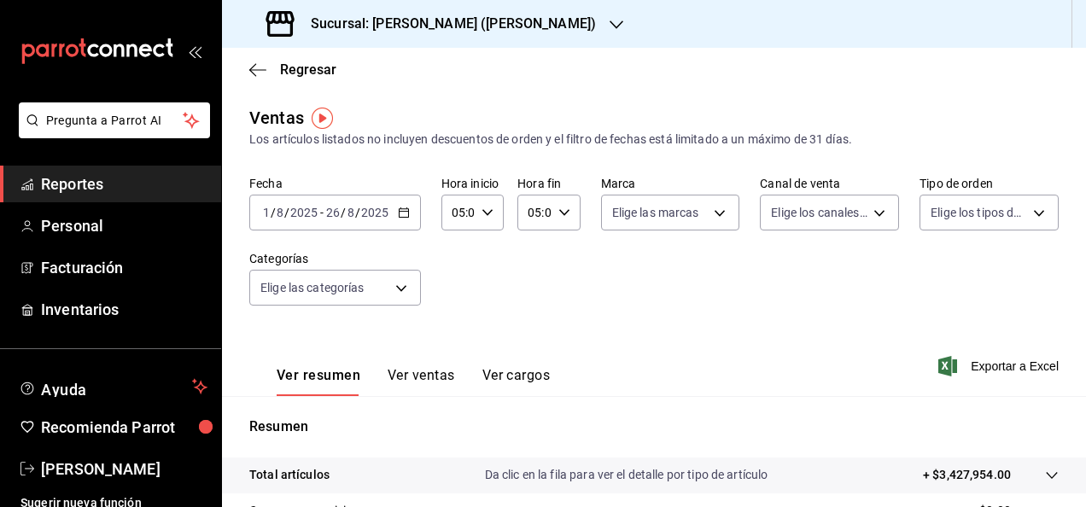
click at [108, 199] on link "Reportes" at bounding box center [110, 184] width 221 height 37
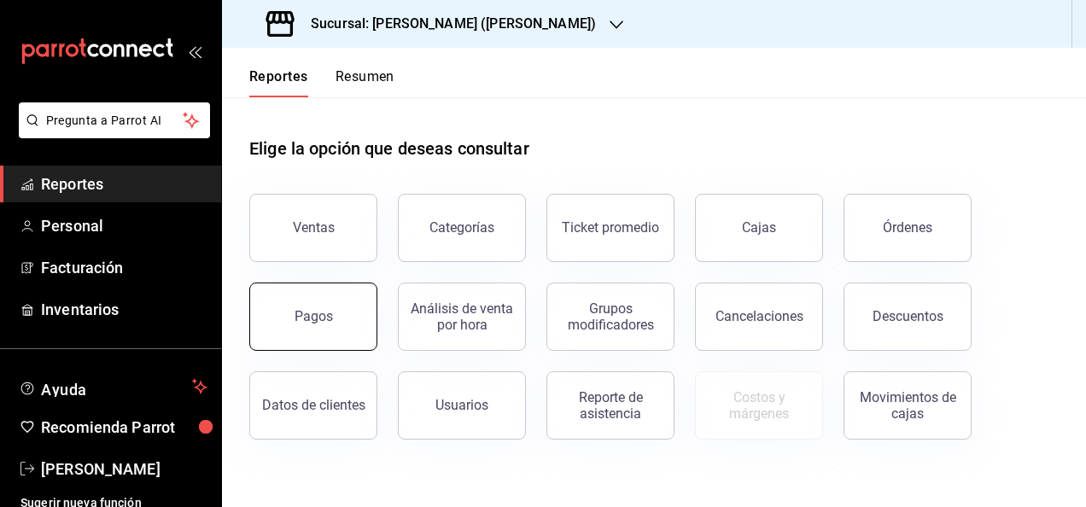
click at [338, 323] on button "Pagos" at bounding box center [313, 317] width 128 height 68
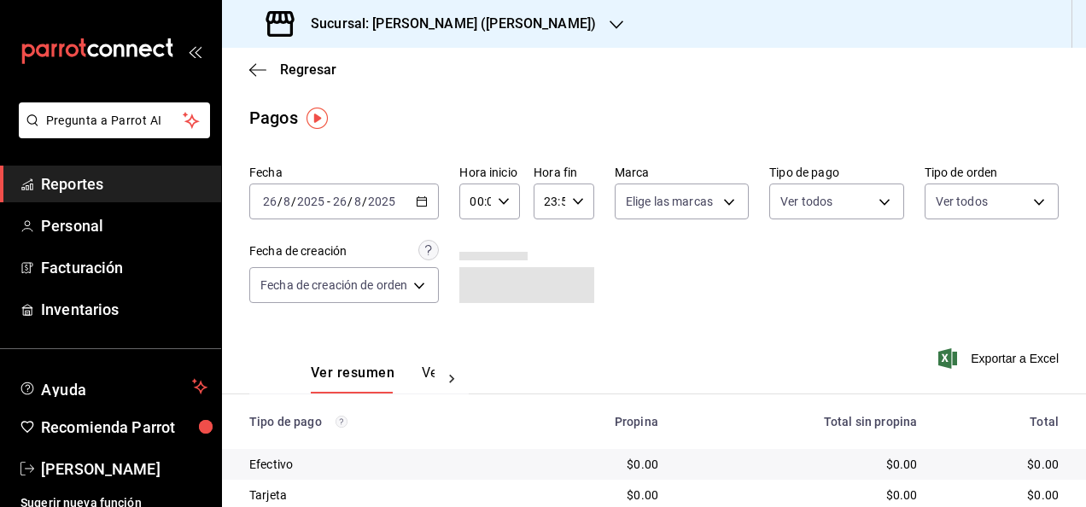
click at [423, 201] on icon "button" at bounding box center [422, 202] width 12 height 12
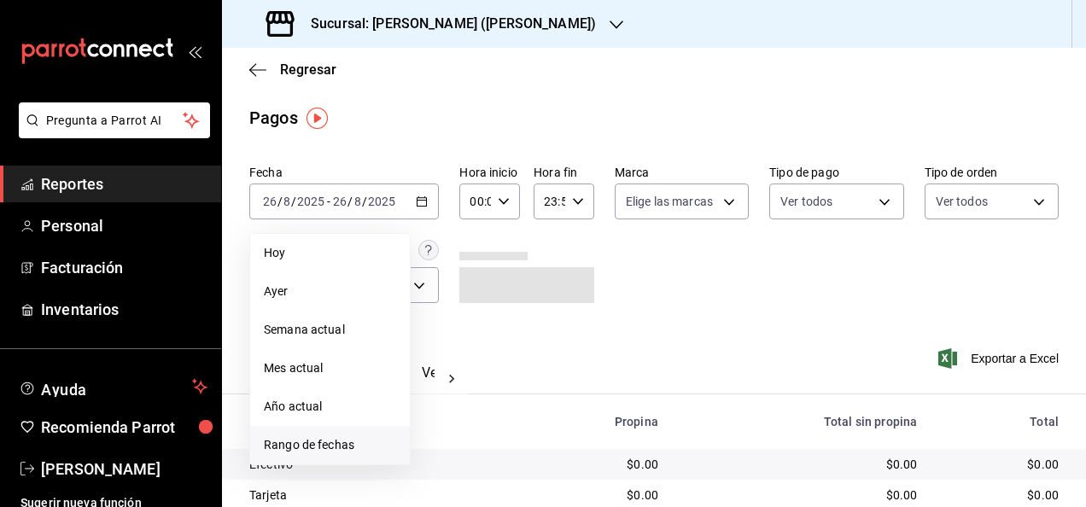
click at [348, 451] on span "Rango de fechas" at bounding box center [330, 445] width 132 height 18
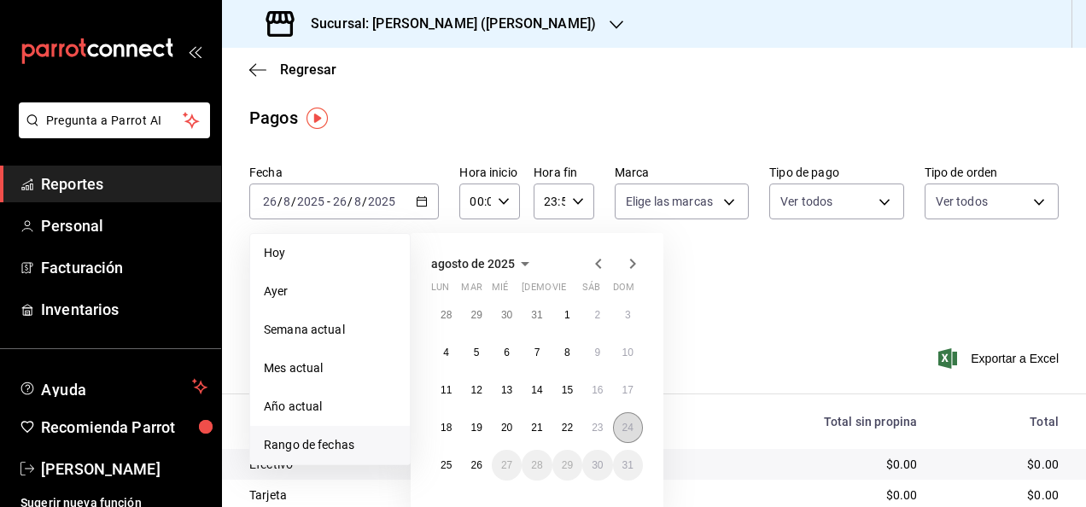
click at [625, 422] on abbr "24" at bounding box center [627, 428] width 11 height 12
click at [485, 474] on button "26" at bounding box center [476, 465] width 30 height 31
click at [628, 418] on button "24" at bounding box center [628, 427] width 30 height 31
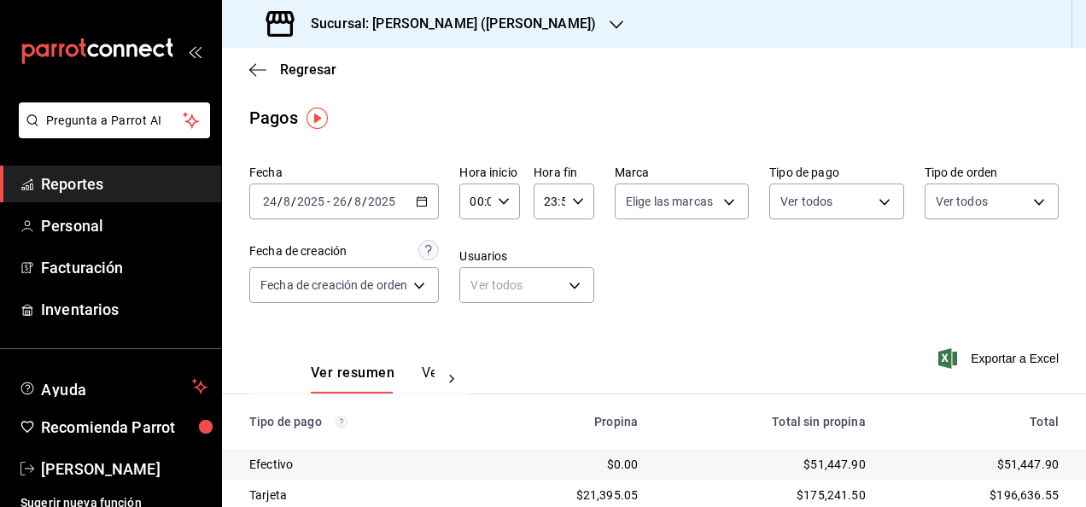
click at [507, 196] on icon "button" at bounding box center [504, 202] width 12 height 12
click at [465, 286] on button "05" at bounding box center [475, 279] width 23 height 34
type input "05:00"
click at [584, 203] on div at bounding box center [543, 253] width 1086 height 507
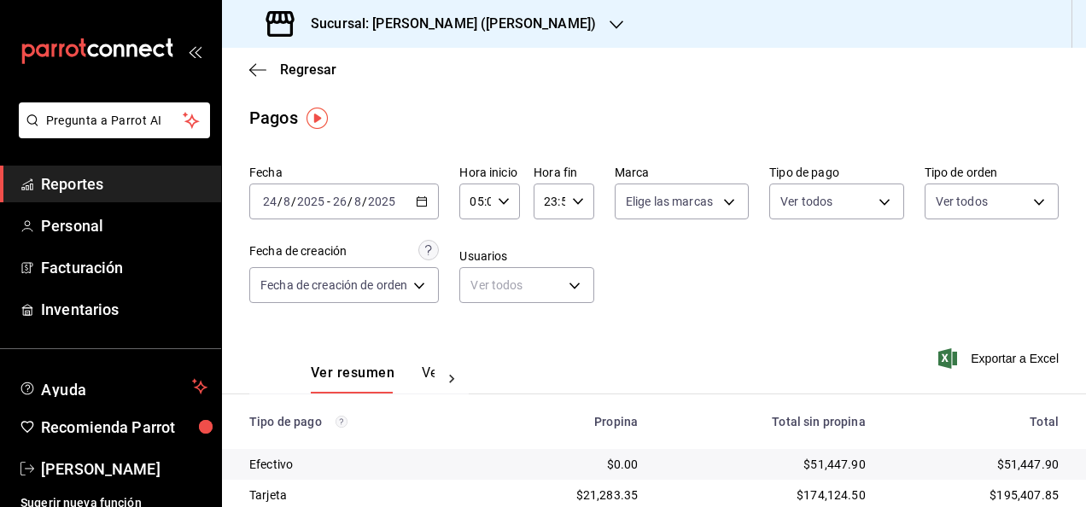
click at [577, 207] on icon "button" at bounding box center [578, 202] width 12 height 12
click at [546, 282] on span "05" at bounding box center [547, 279] width 3 height 14
click at [581, 236] on button "00" at bounding box center [577, 245] width 23 height 34
type input "05:00"
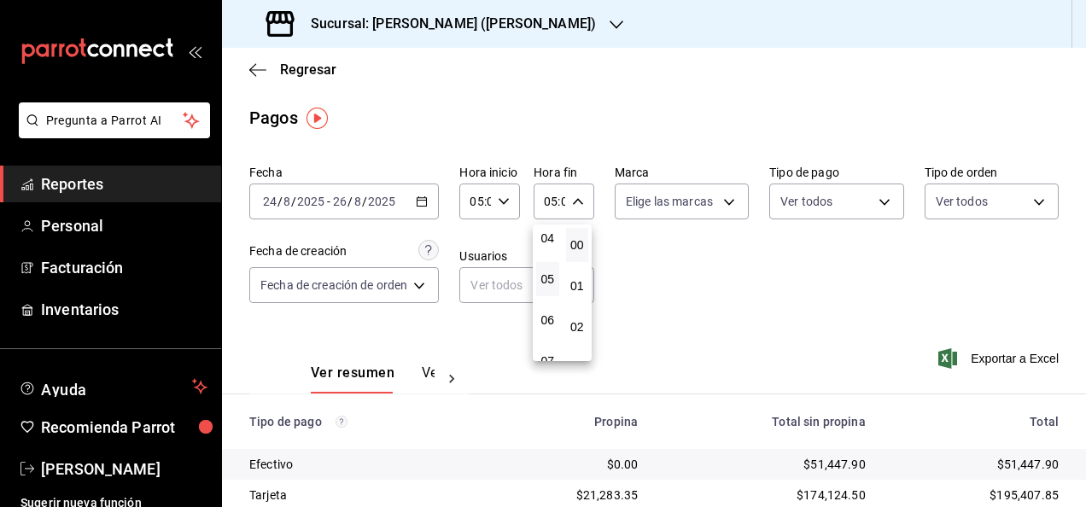
click at [581, 236] on button "00" at bounding box center [577, 245] width 23 height 34
click at [697, 280] on div at bounding box center [543, 253] width 1086 height 507
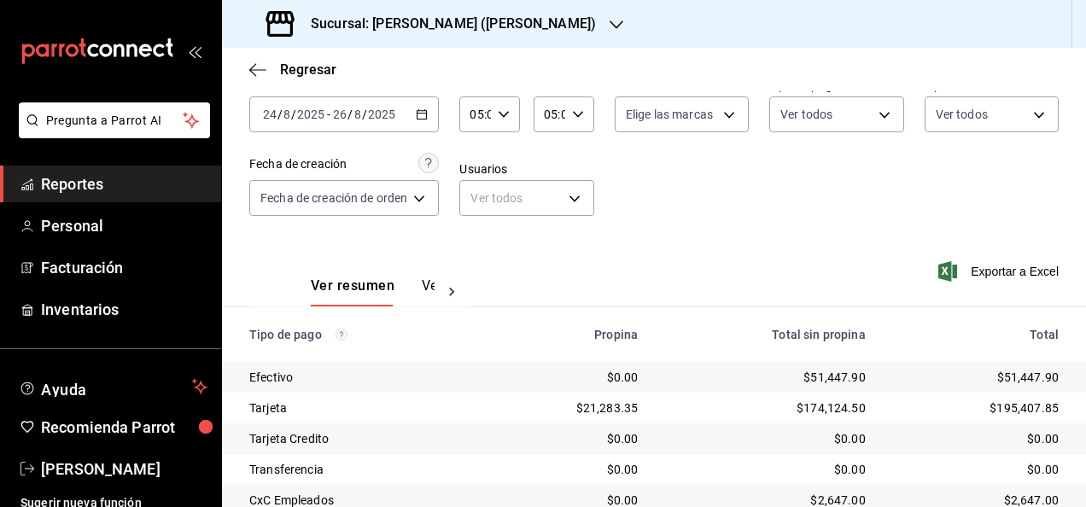
scroll to position [171, 0]
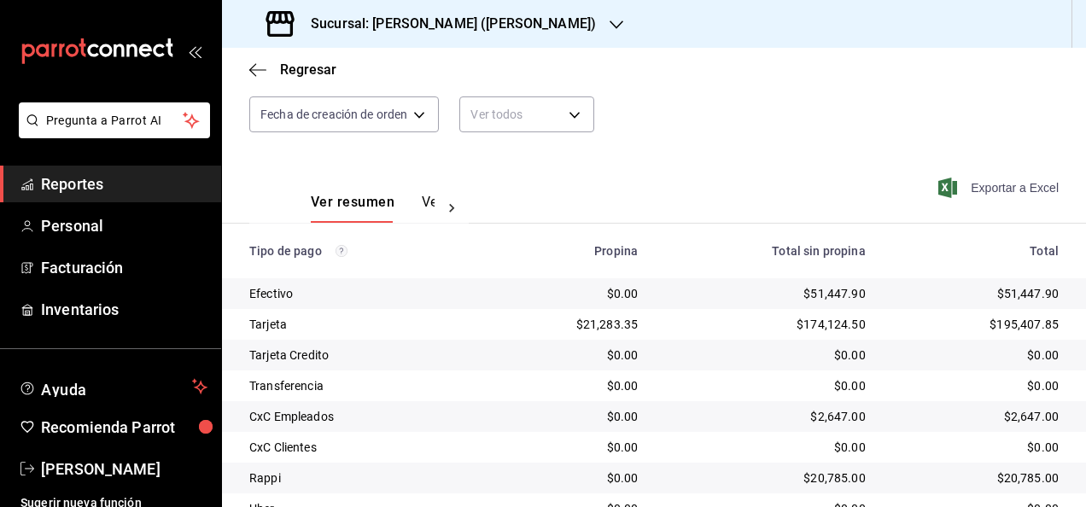
click at [1024, 187] on span "Exportar a Excel" at bounding box center [1000, 188] width 117 height 20
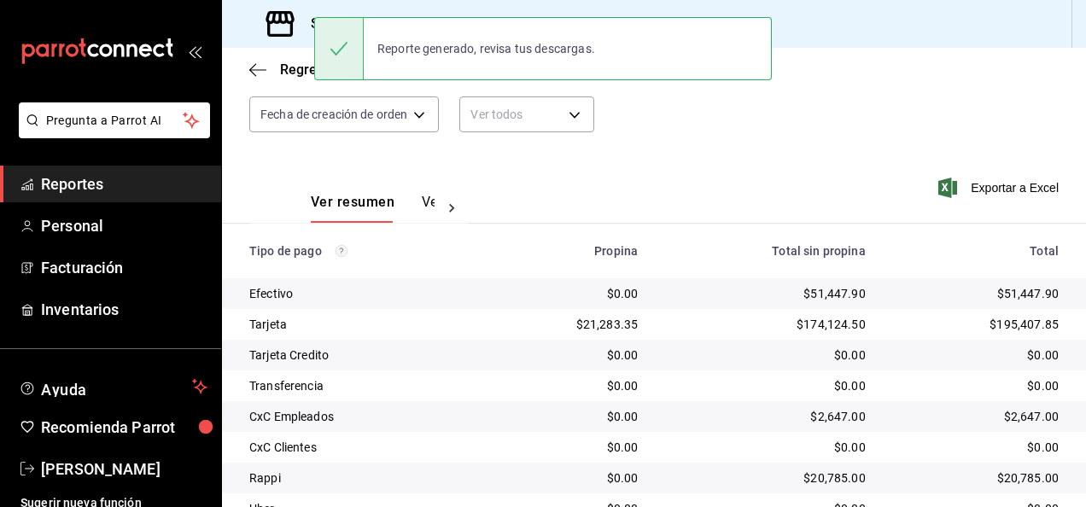
click at [578, 151] on div "Fecha [DATE] [DATE] - [DATE] [DATE] Hora inicio 05:00 Hora inicio Hora fin 05:0…" at bounding box center [653, 70] width 809 height 166
click at [721, 102] on div "Fecha [DATE] [DATE] - [DATE] [DATE] Hora inicio 05:00 Hora inicio Hora fin 05:0…" at bounding box center [653, 70] width 809 height 166
click at [789, 21] on div "Sucursal: [PERSON_NAME] ([PERSON_NAME])" at bounding box center [654, 24] width 864 height 48
click at [447, 14] on div "Reporte generado, revisa tus descargas." at bounding box center [543, 48] width 458 height 73
click at [702, 137] on div "Fecha [DATE] [DATE] - [DATE] [DATE] Hora inicio 05:00 Hora inicio Hora fin 05:0…" at bounding box center [653, 70] width 809 height 166
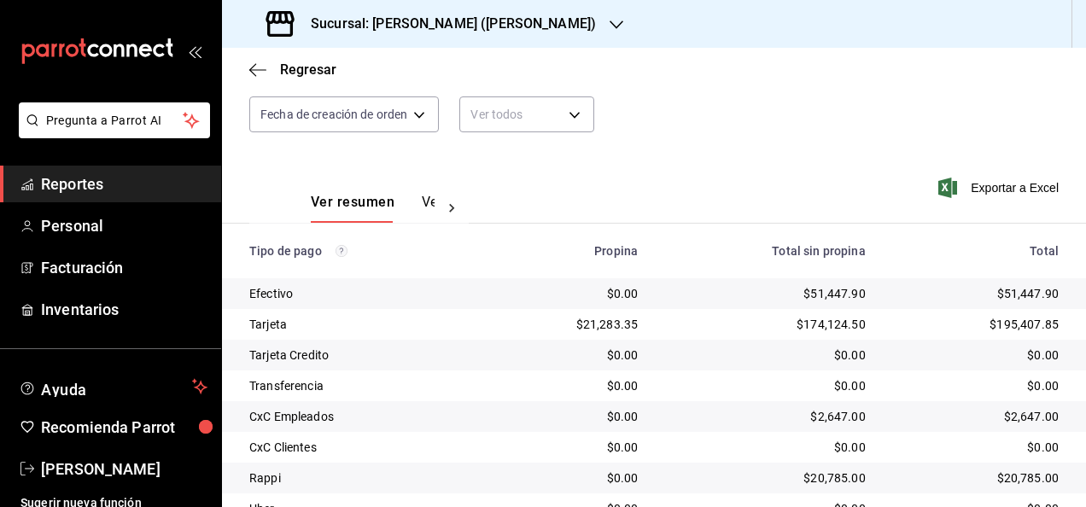
click at [610, 19] on icon "button" at bounding box center [617, 25] width 14 height 14
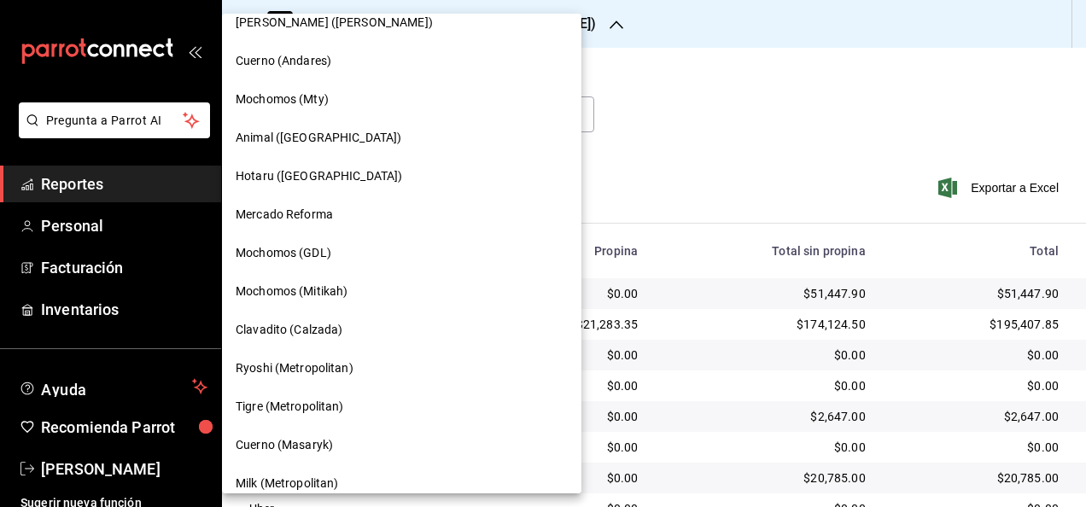
scroll to position [1025, 0]
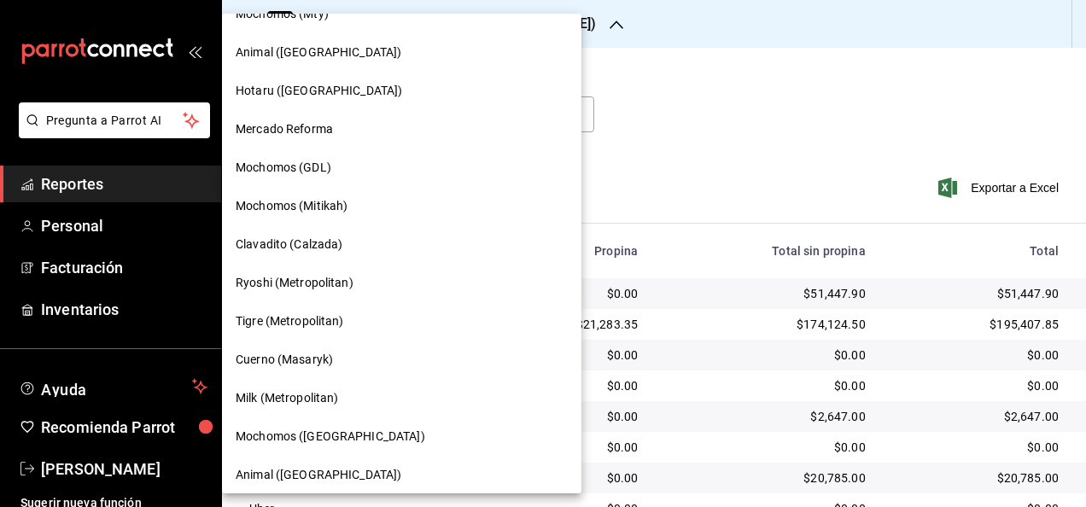
click at [356, 278] on div "Ryoshi (Metropolitan)" at bounding box center [402, 283] width 332 height 18
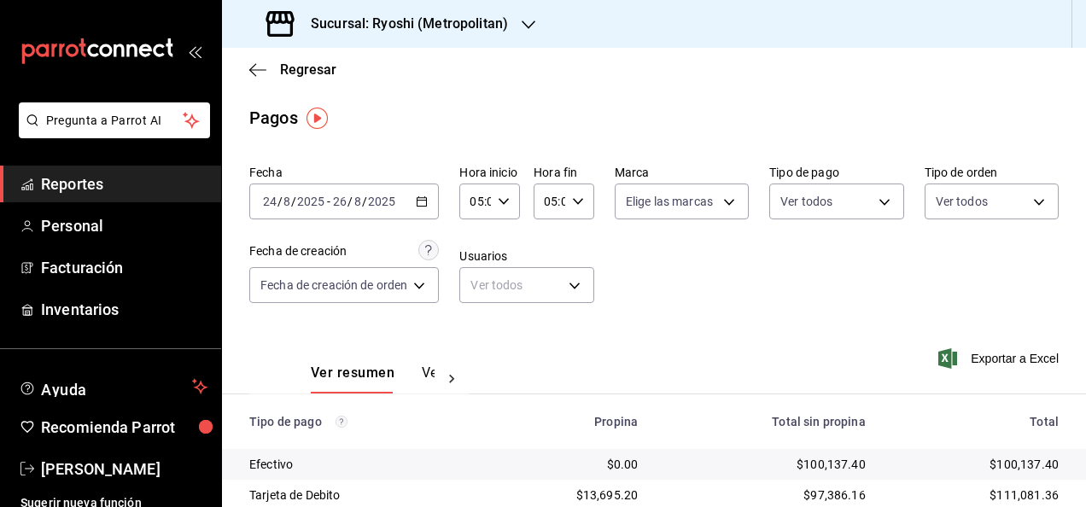
click at [143, 173] on span "Reportes" at bounding box center [124, 183] width 166 height 23
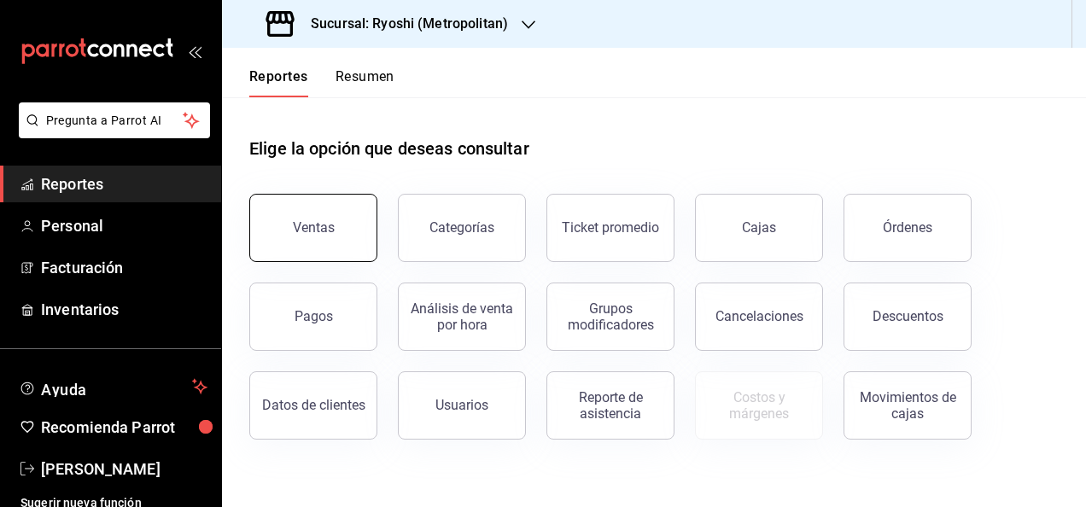
click at [359, 213] on button "Ventas" at bounding box center [313, 228] width 128 height 68
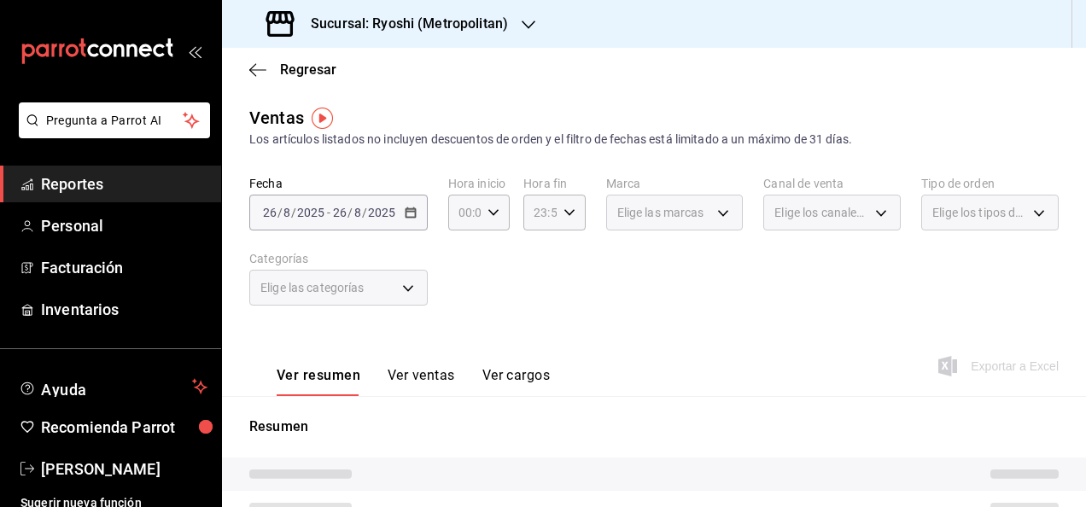
click at [417, 220] on div "[DATE] [DATE] - [DATE] [DATE]" at bounding box center [338, 213] width 178 height 36
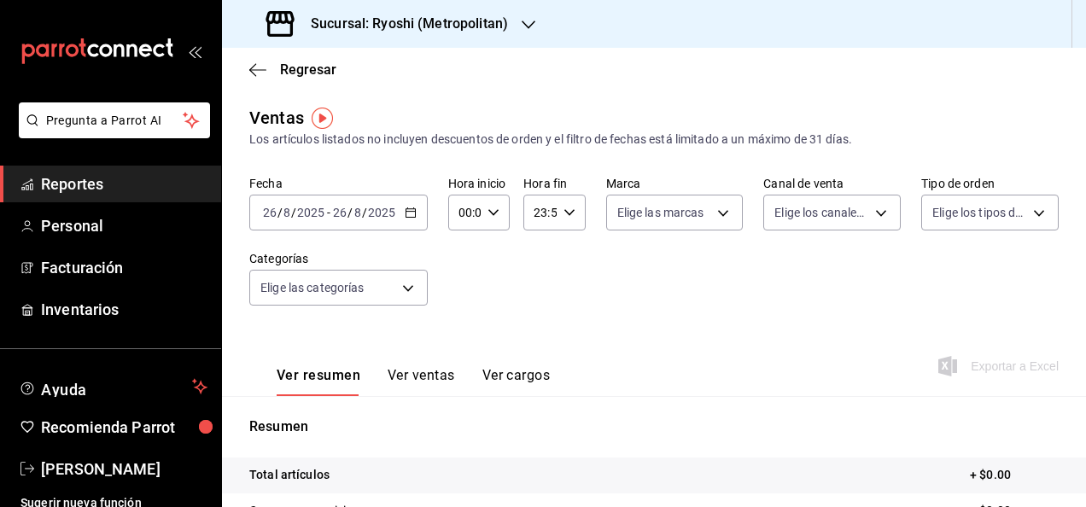
click at [412, 218] on \(Stroke\) "button" at bounding box center [411, 212] width 10 height 9
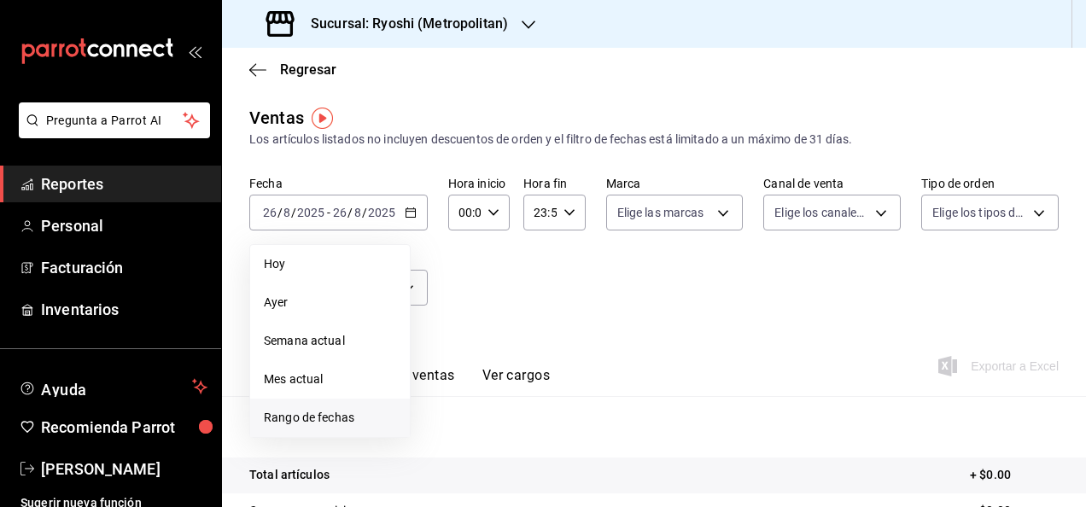
click at [364, 402] on li "Rango de fechas" at bounding box center [330, 418] width 160 height 38
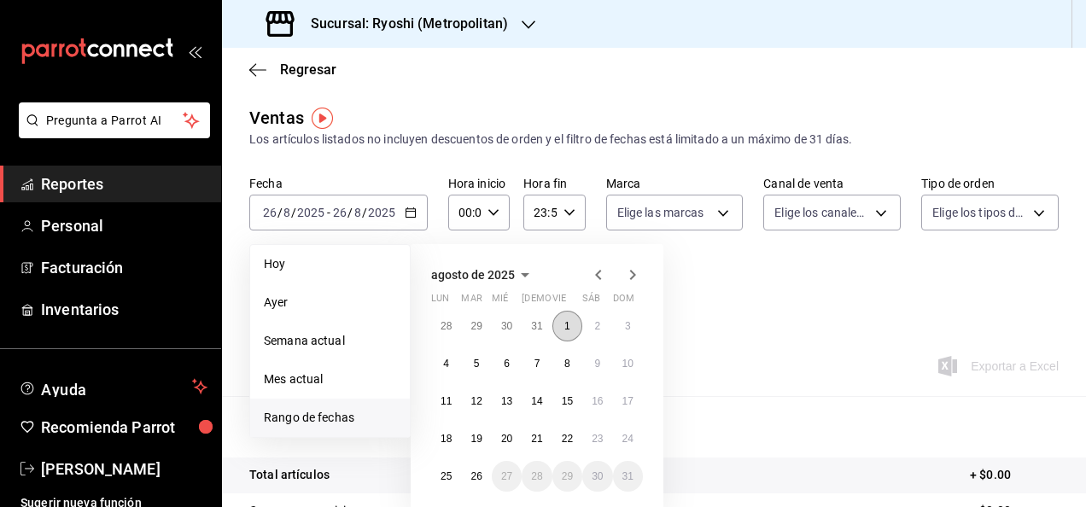
click at [574, 324] on button "1" at bounding box center [567, 326] width 30 height 31
click at [469, 471] on button "26" at bounding box center [476, 476] width 30 height 31
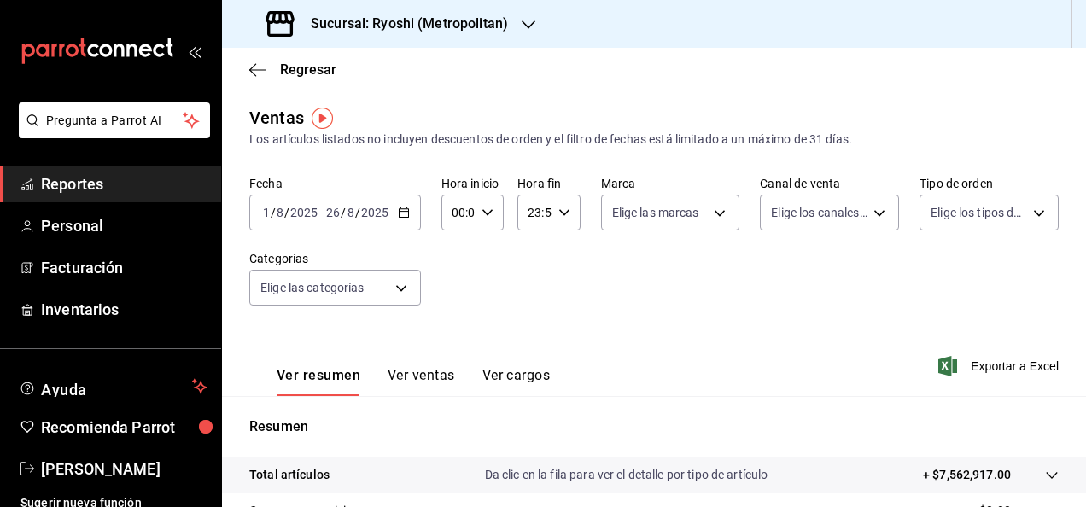
click at [476, 213] on div "00:00 Hora inicio" at bounding box center [472, 213] width 62 height 36
click at [453, 295] on span "05" at bounding box center [454, 290] width 3 height 14
type input "05:00"
click at [564, 210] on div at bounding box center [543, 253] width 1086 height 507
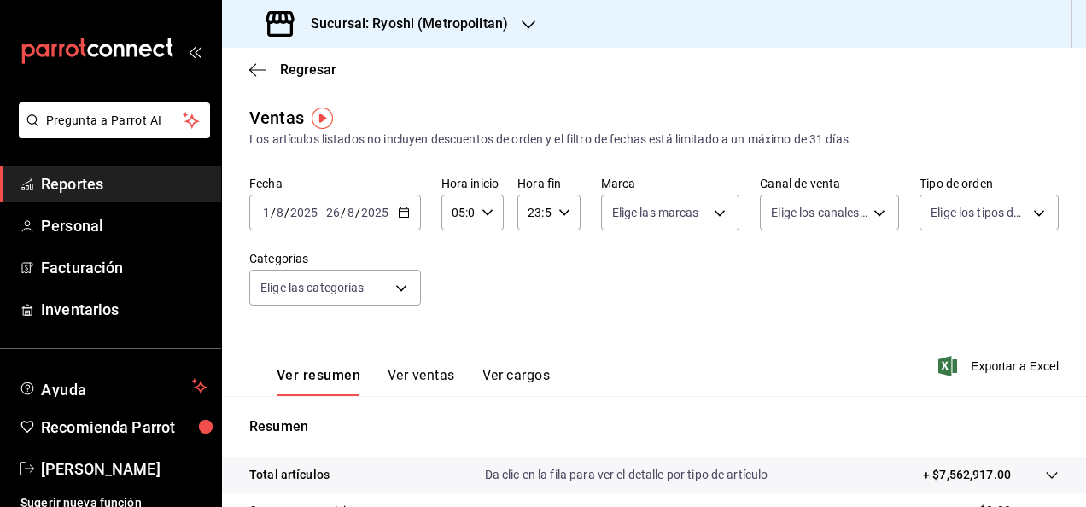
click at [564, 211] on \(Stroke\) "button" at bounding box center [563, 212] width 10 height 6
click at [523, 299] on button "05" at bounding box center [530, 297] width 24 height 34
click at [559, 260] on span "00" at bounding box center [560, 256] width 3 height 14
type input "05:00"
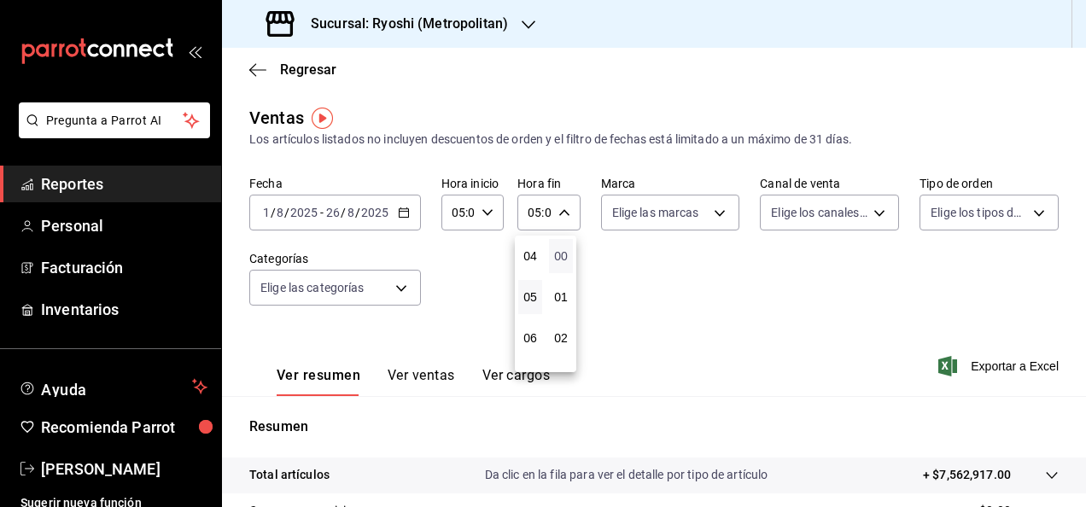
click at [560, 256] on span "00" at bounding box center [560, 256] width 3 height 14
click at [644, 285] on div at bounding box center [543, 253] width 1086 height 507
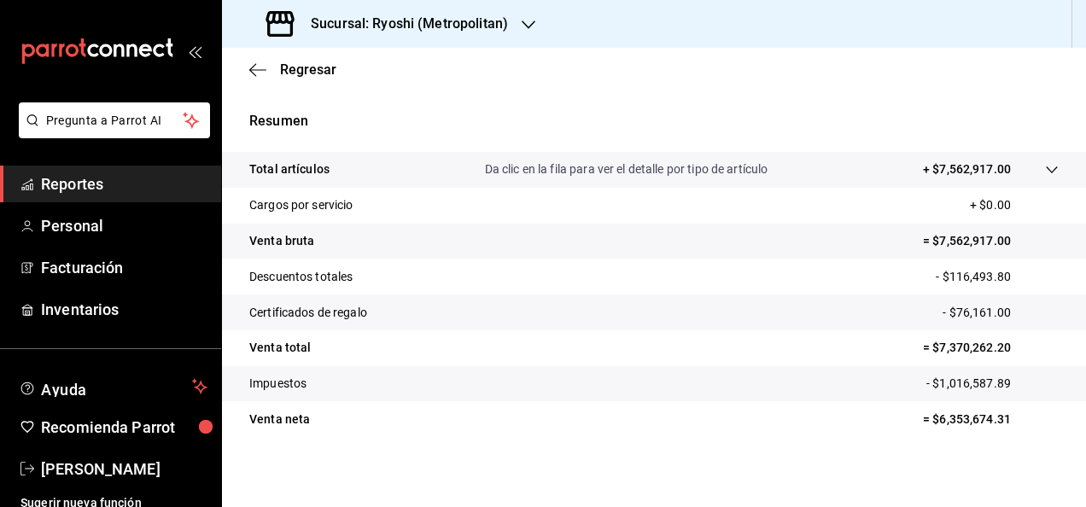
scroll to position [311, 0]
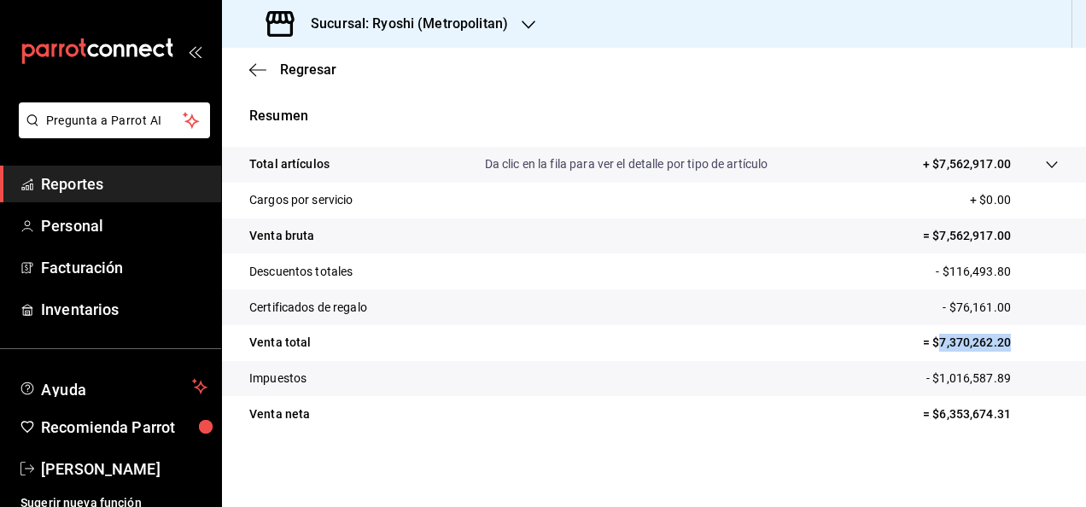
drag, startPoint x: 927, startPoint y: 337, endPoint x: 1001, endPoint y: 331, distance: 74.5
click at [1001, 331] on tr "Venta total = $7,370,262.20" at bounding box center [654, 343] width 864 height 36
copy p "7,370,262.20"
click at [91, 190] on span "Reportes" at bounding box center [124, 183] width 166 height 23
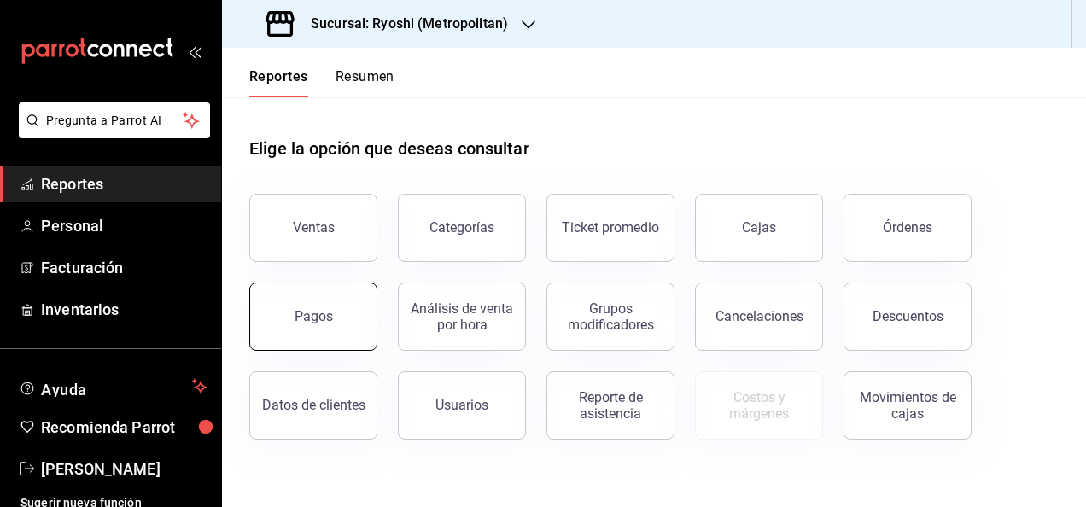
click at [287, 295] on button "Pagos" at bounding box center [313, 317] width 128 height 68
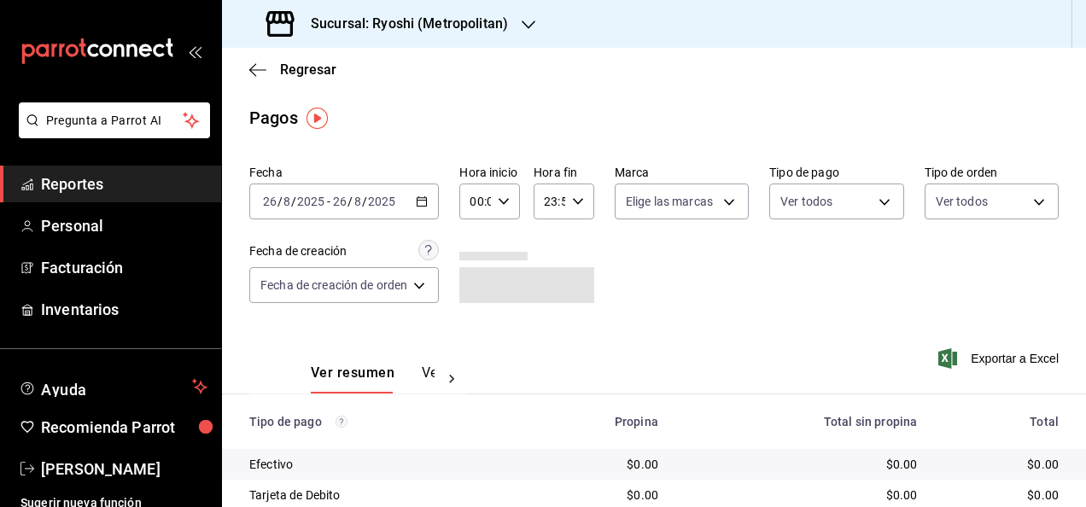
click at [427, 199] on icon "button" at bounding box center [422, 202] width 12 height 12
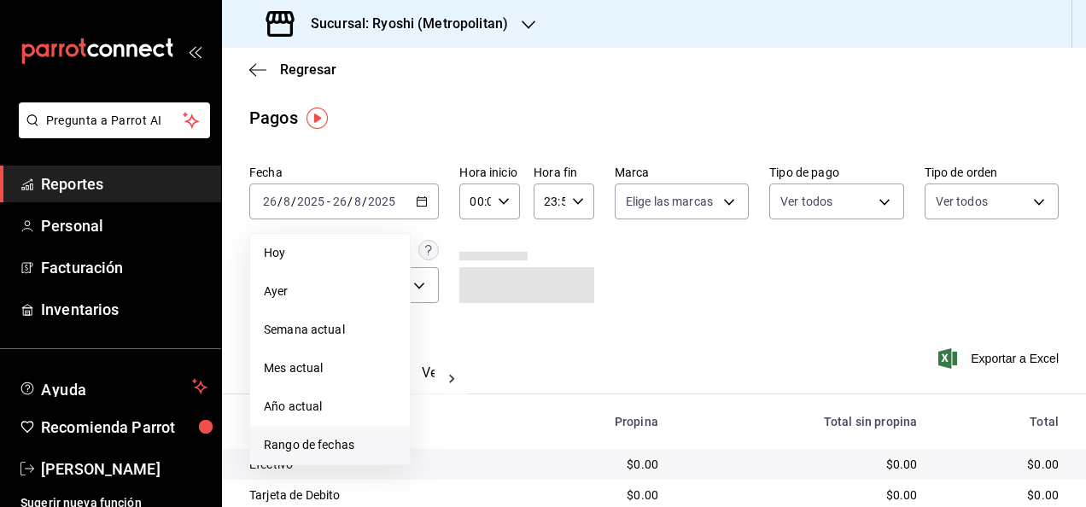
click at [344, 452] on span "Rango de fechas" at bounding box center [330, 445] width 132 height 18
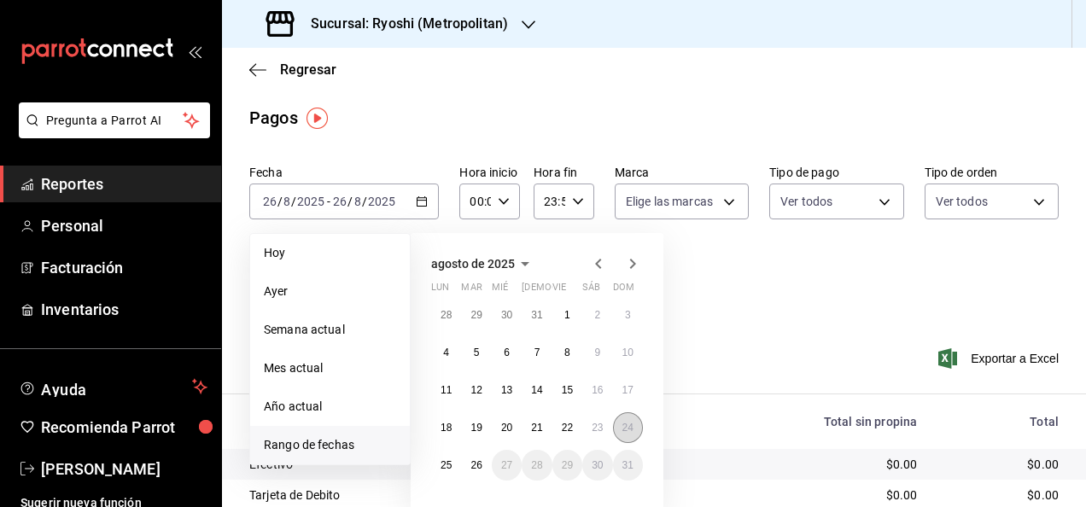
click at [614, 423] on button "24" at bounding box center [628, 427] width 30 height 31
click at [477, 457] on button "26" at bounding box center [476, 465] width 30 height 31
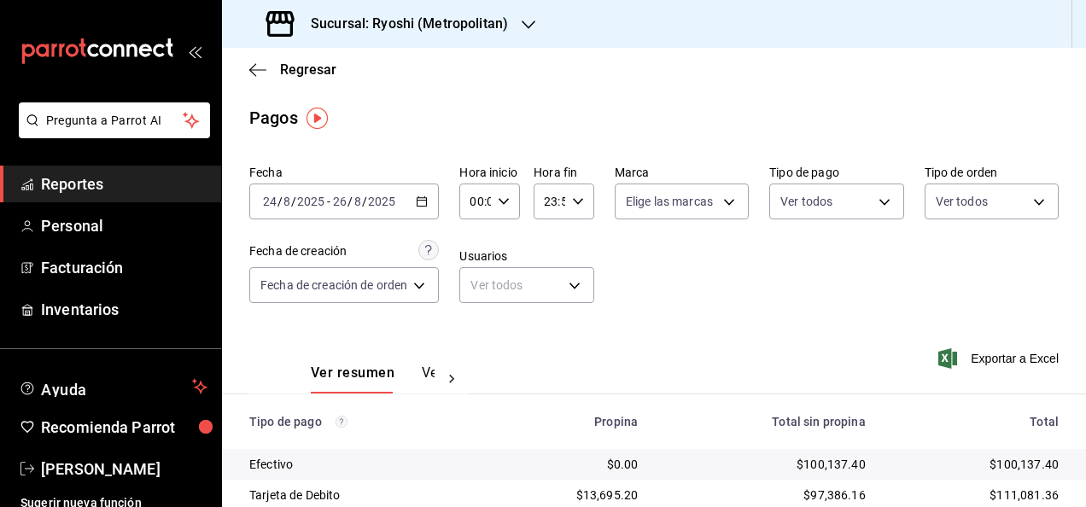
click at [504, 193] on div "00:00 Hora inicio" at bounding box center [489, 202] width 61 height 36
click at [476, 282] on span "05" at bounding box center [476, 279] width 3 height 14
type input "05:00"
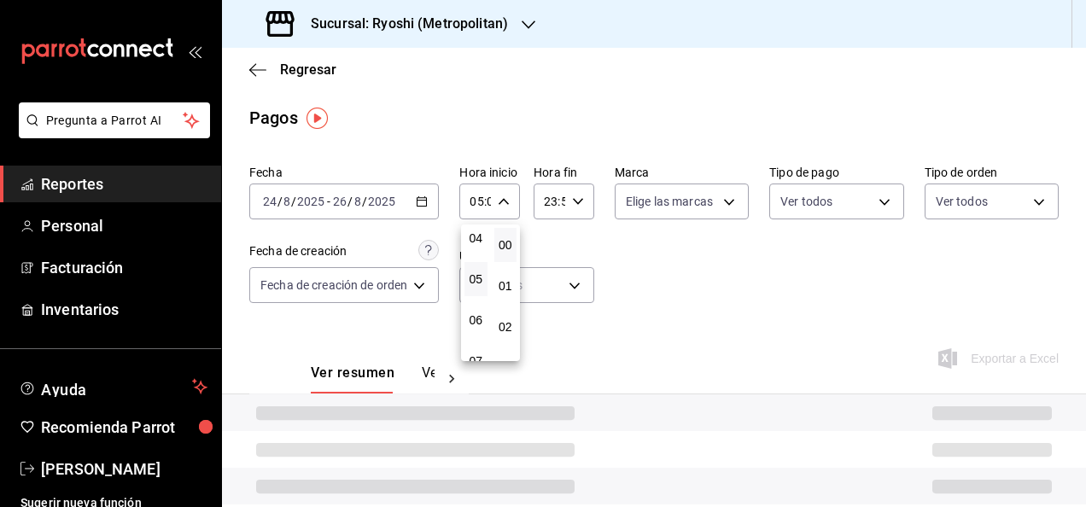
click at [579, 208] on div at bounding box center [543, 253] width 1086 height 507
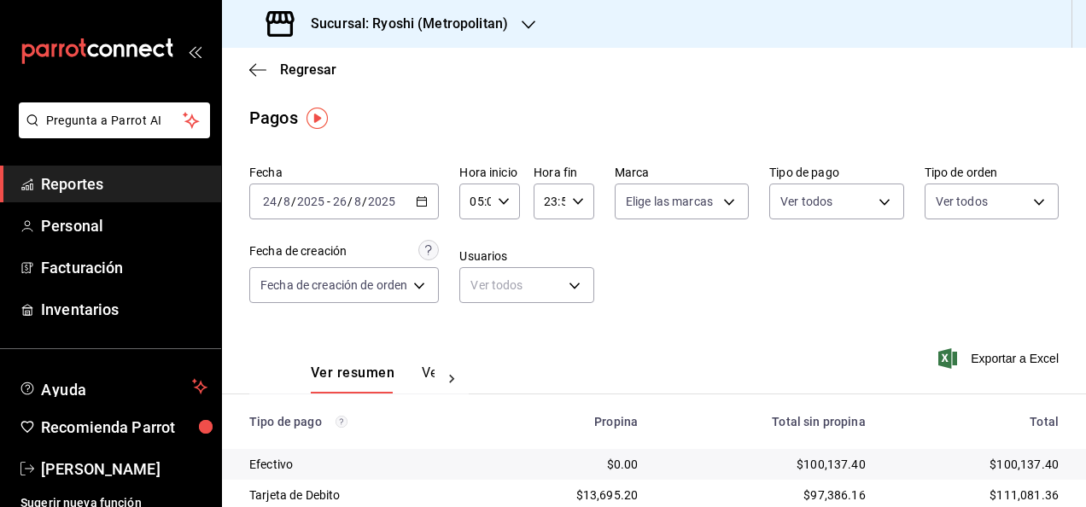
click at [579, 208] on div "23:59 Hora fin" at bounding box center [564, 202] width 61 height 36
click at [546, 289] on span "05" at bounding box center [547, 286] width 3 height 14
click at [576, 247] on span "00" at bounding box center [577, 245] width 3 height 14
type input "05:00"
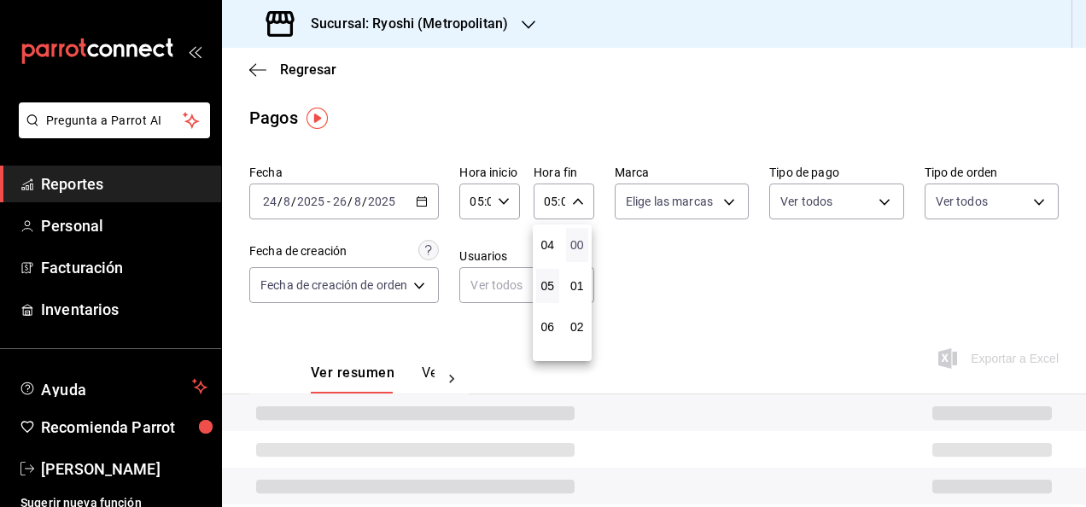
click at [576, 247] on span "00" at bounding box center [577, 245] width 3 height 14
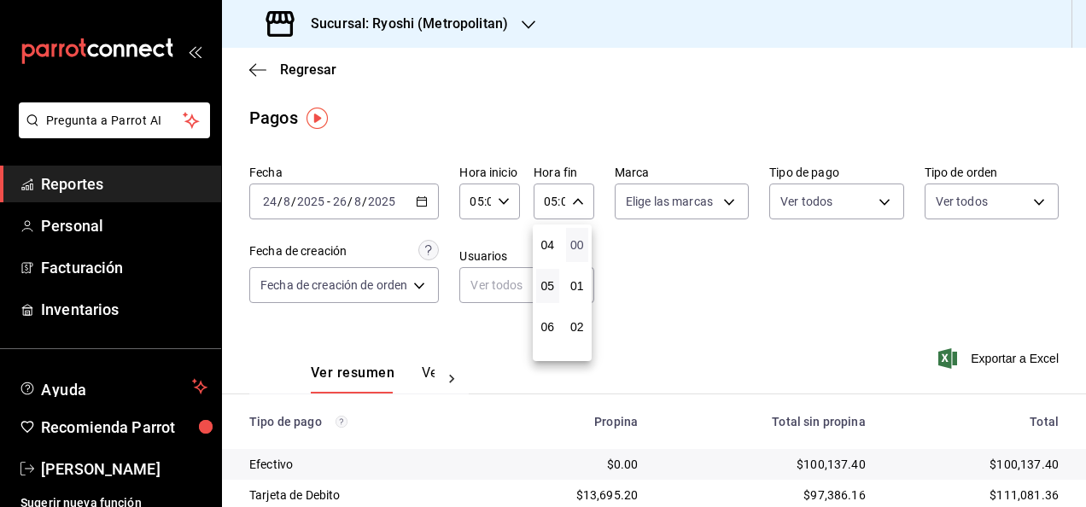
click at [576, 247] on span "00" at bounding box center [577, 245] width 3 height 14
click at [758, 292] on div at bounding box center [543, 253] width 1086 height 507
click at [1019, 353] on span "Exportar a Excel" at bounding box center [1000, 358] width 117 height 20
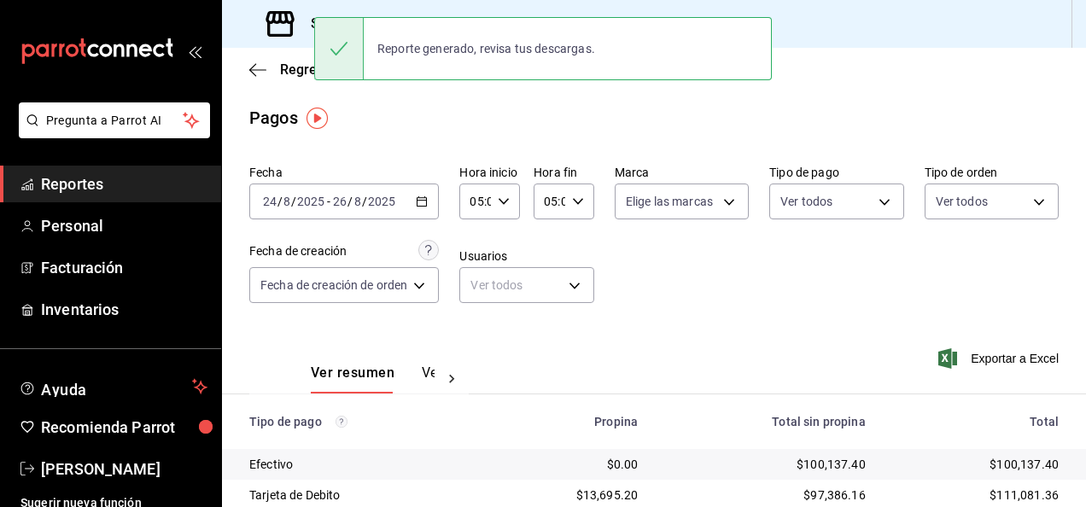
click at [485, 116] on div "Pagos" at bounding box center [654, 118] width 864 height 26
click at [455, 9] on div "Sucursal: Ryoshi (Metropolitan)" at bounding box center [389, 24] width 307 height 48
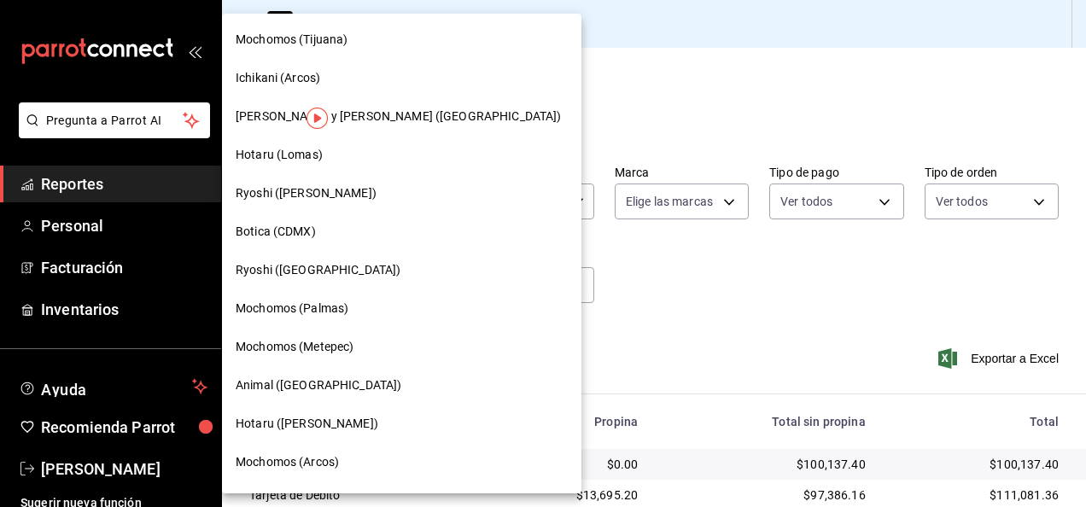
click at [340, 169] on div "Hotaru (Lomas)" at bounding box center [401, 155] width 359 height 38
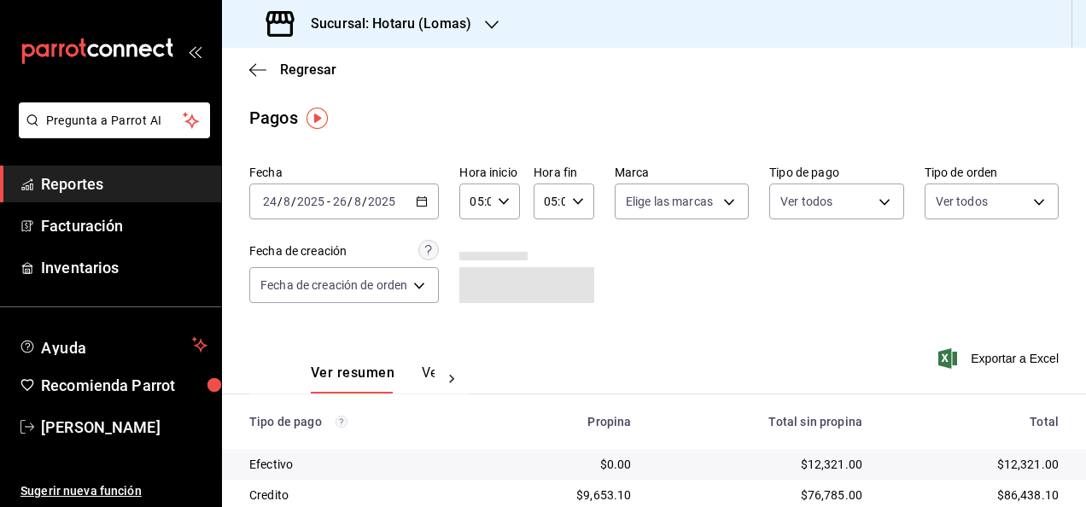
click at [580, 203] on icon "button" at bounding box center [578, 202] width 12 height 12
click at [579, 239] on span "00" at bounding box center [577, 245] width 3 height 14
click at [990, 353] on div at bounding box center [543, 253] width 1086 height 507
click at [973, 359] on span "Exportar a Excel" at bounding box center [1000, 358] width 117 height 20
